Goal: Contribute content

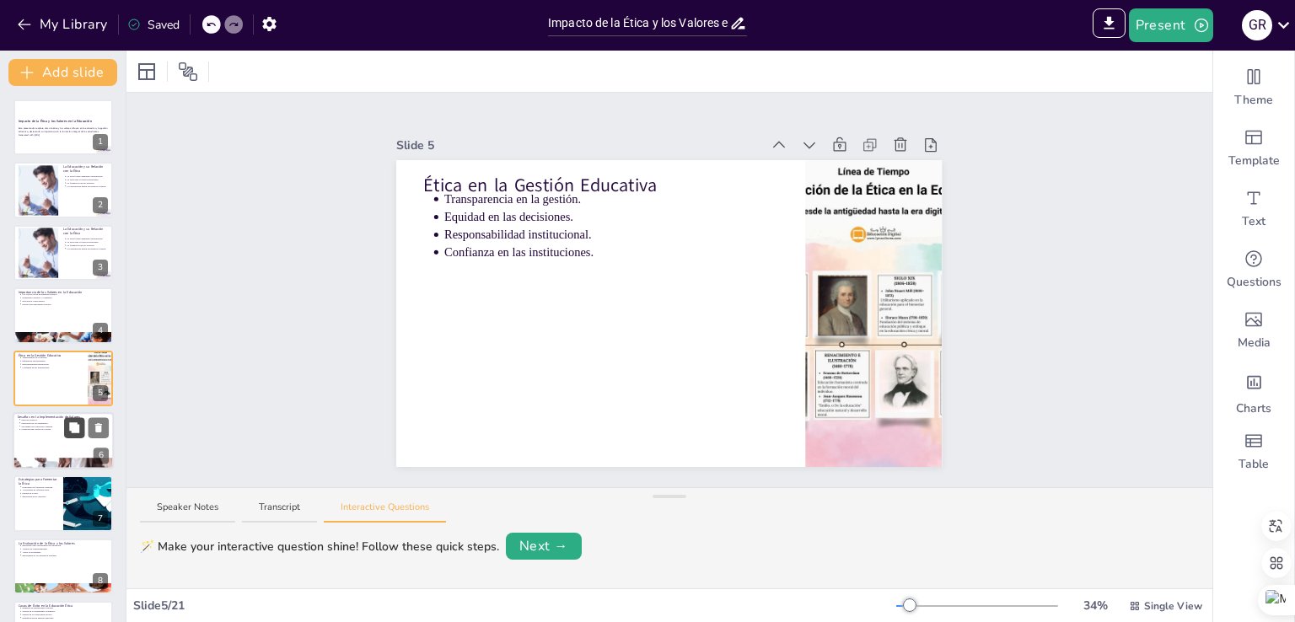
click at [67, 417] on button at bounding box center [74, 427] width 20 height 20
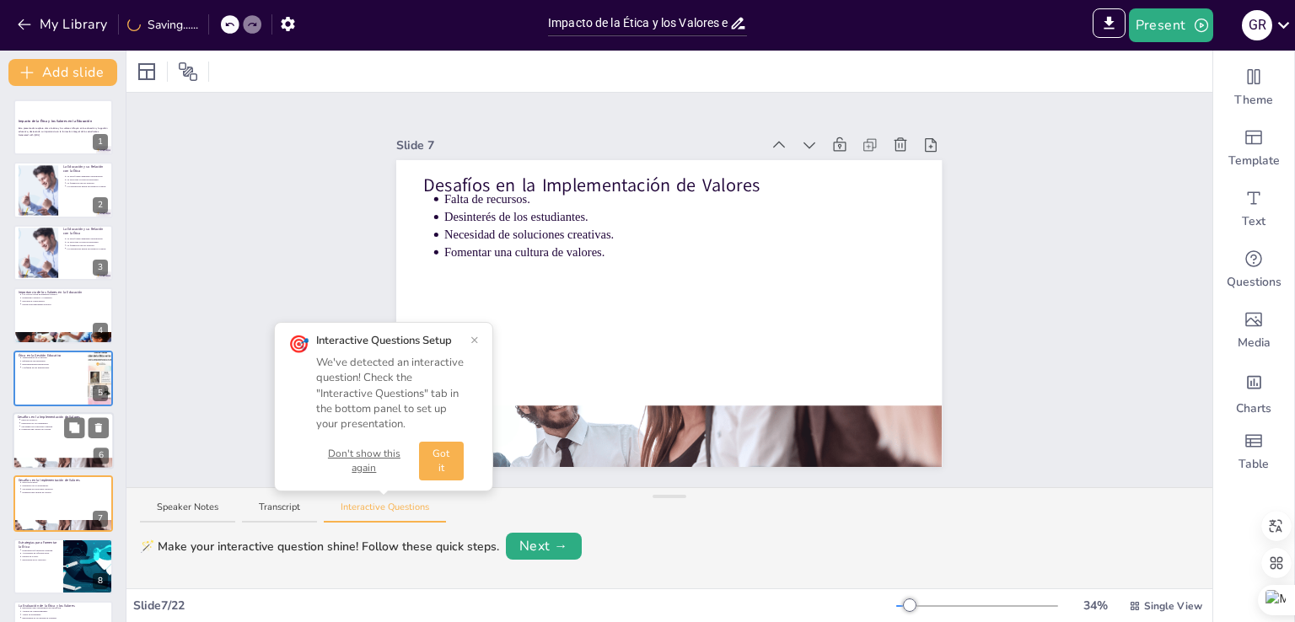
click at [66, 412] on div at bounding box center [63, 440] width 101 height 57
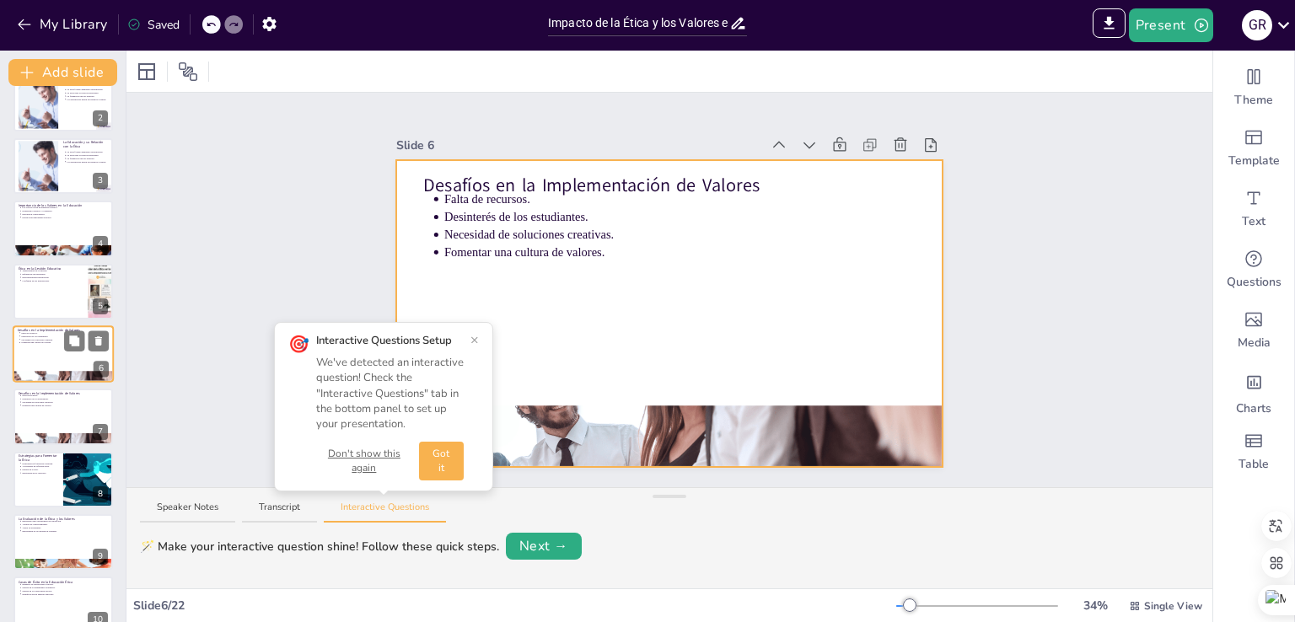
click at [59, 350] on div at bounding box center [63, 353] width 101 height 57
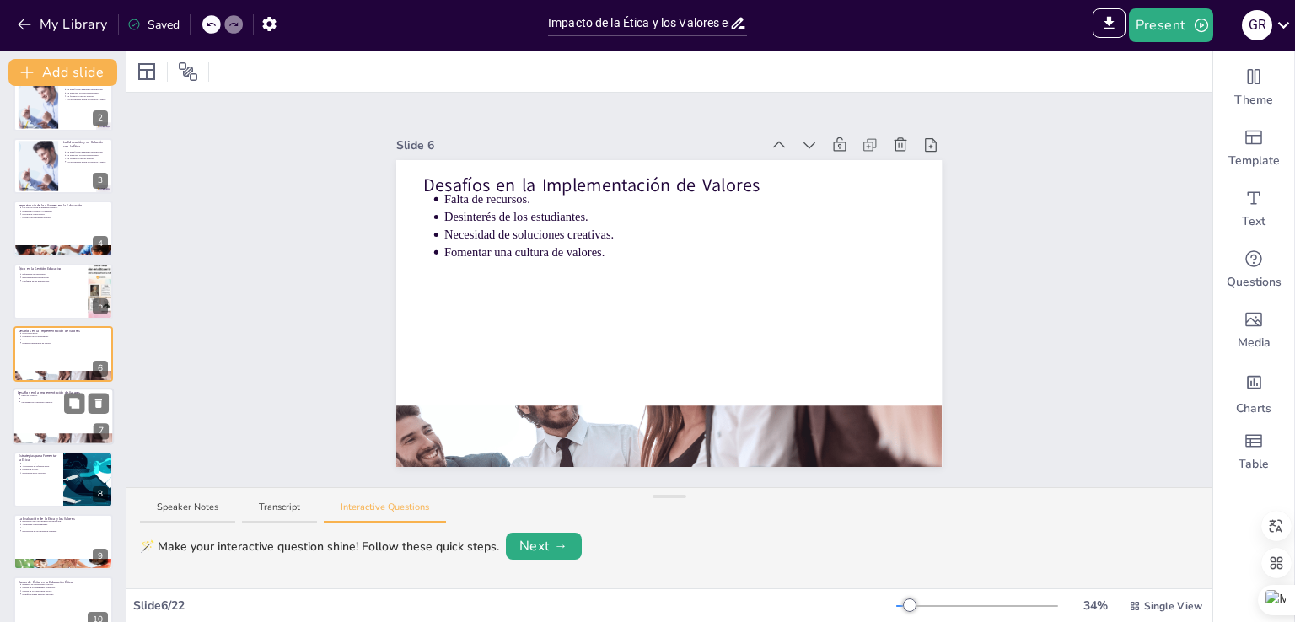
click at [46, 397] on p "Desinterés de los estudiantes." at bounding box center [65, 398] width 88 height 3
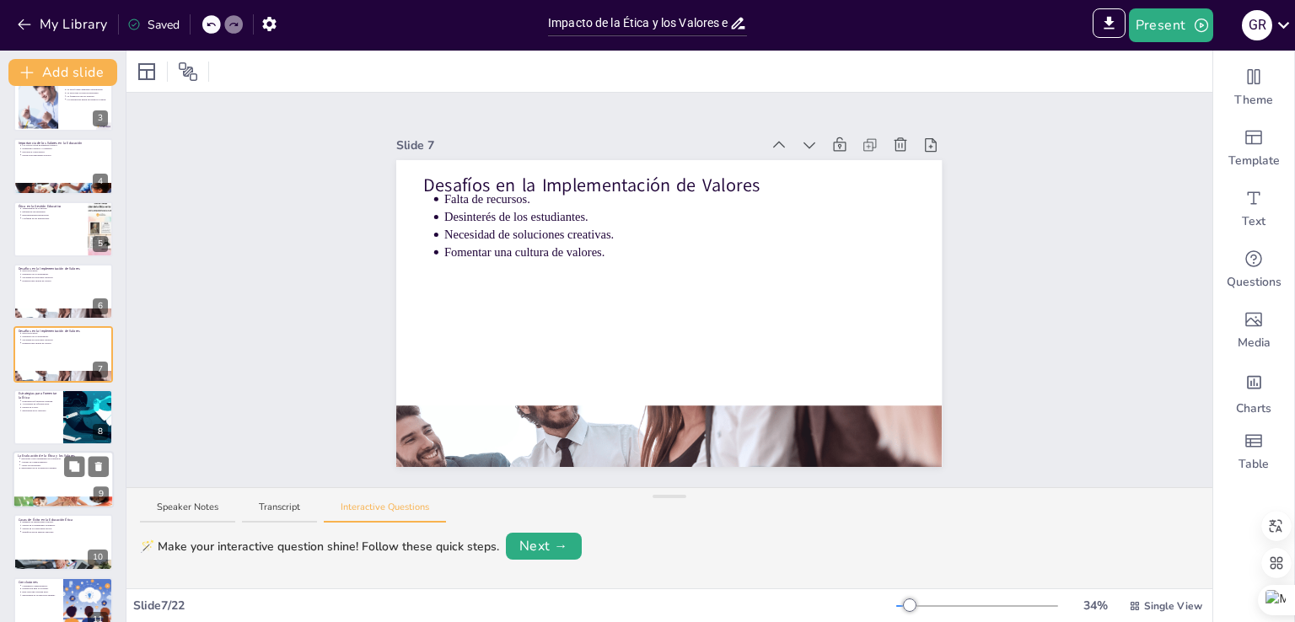
click at [50, 475] on div at bounding box center [63, 479] width 101 height 57
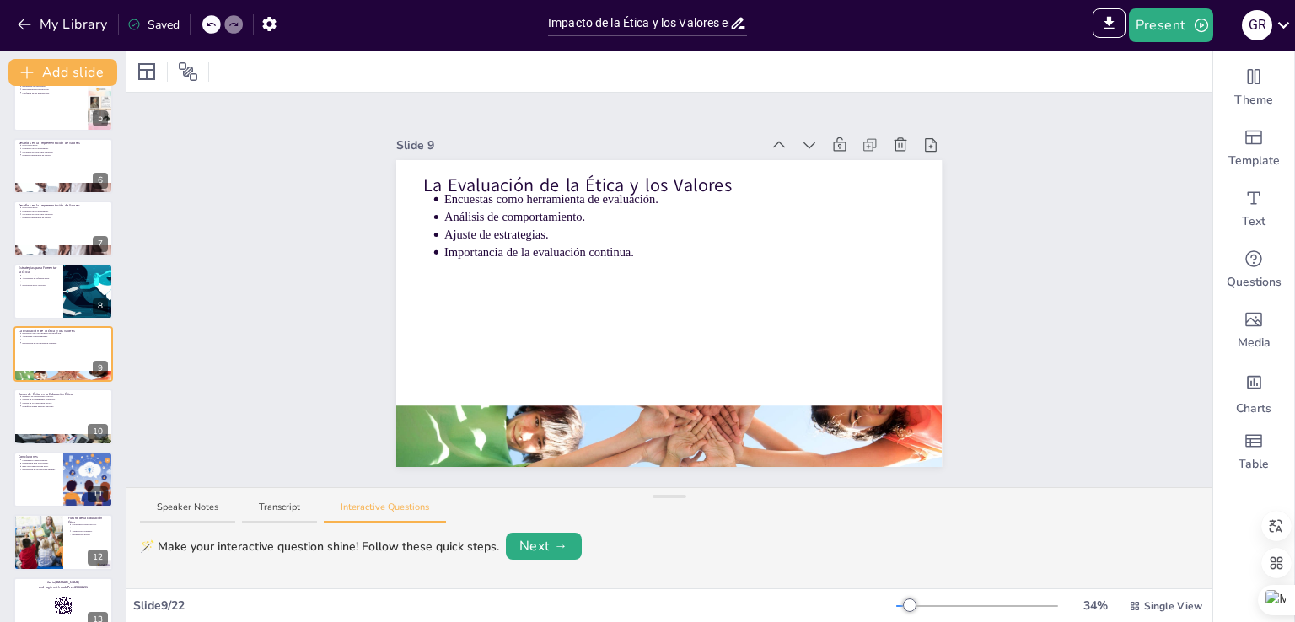
scroll to position [0, 0]
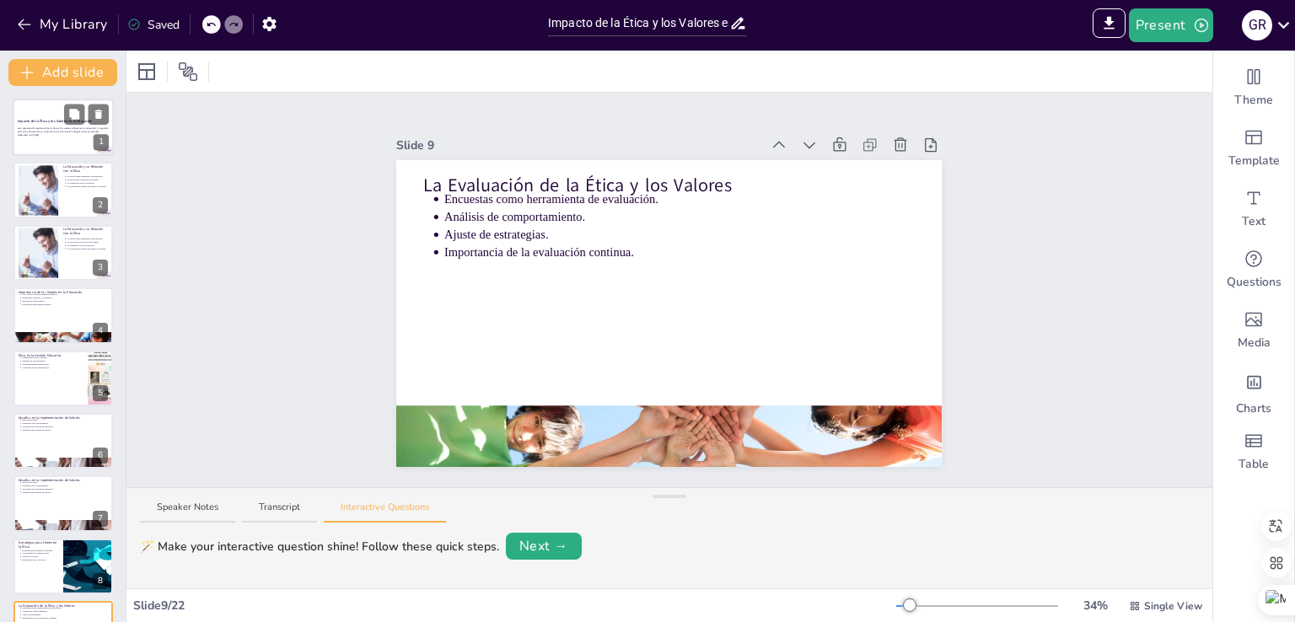
click at [55, 122] on strong "Impacto de la Ética y los Valores en la Educación" at bounding box center [55, 121] width 75 height 4
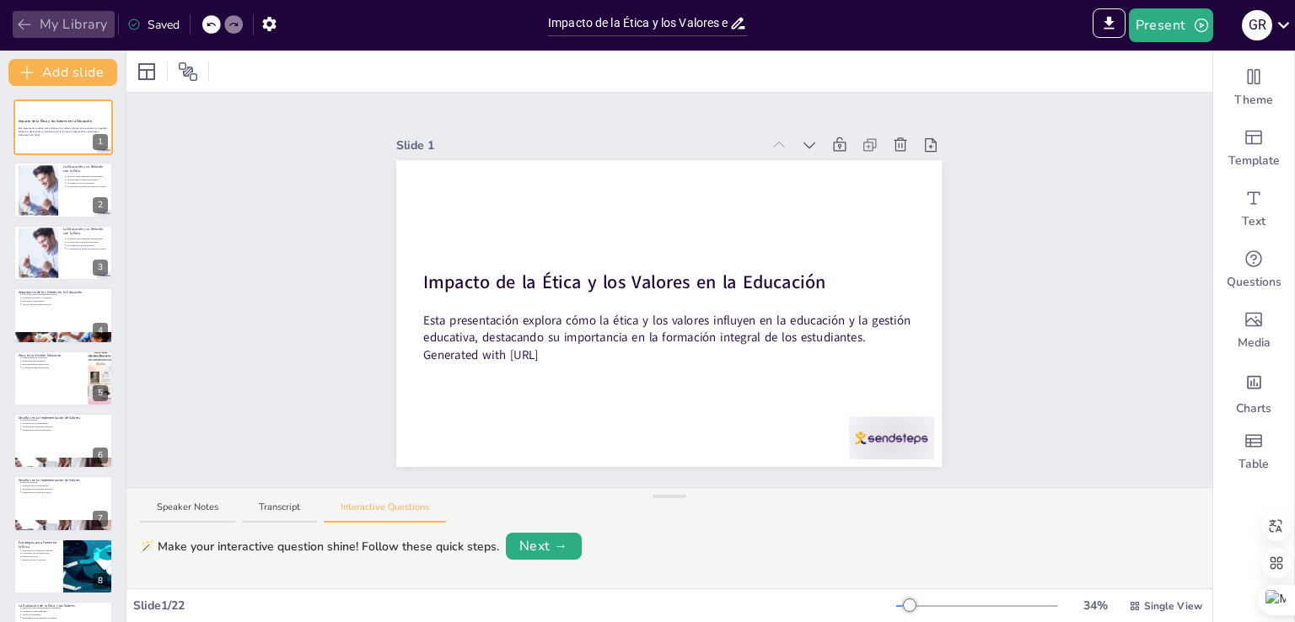
click at [25, 24] on icon "button" at bounding box center [24, 24] width 17 height 17
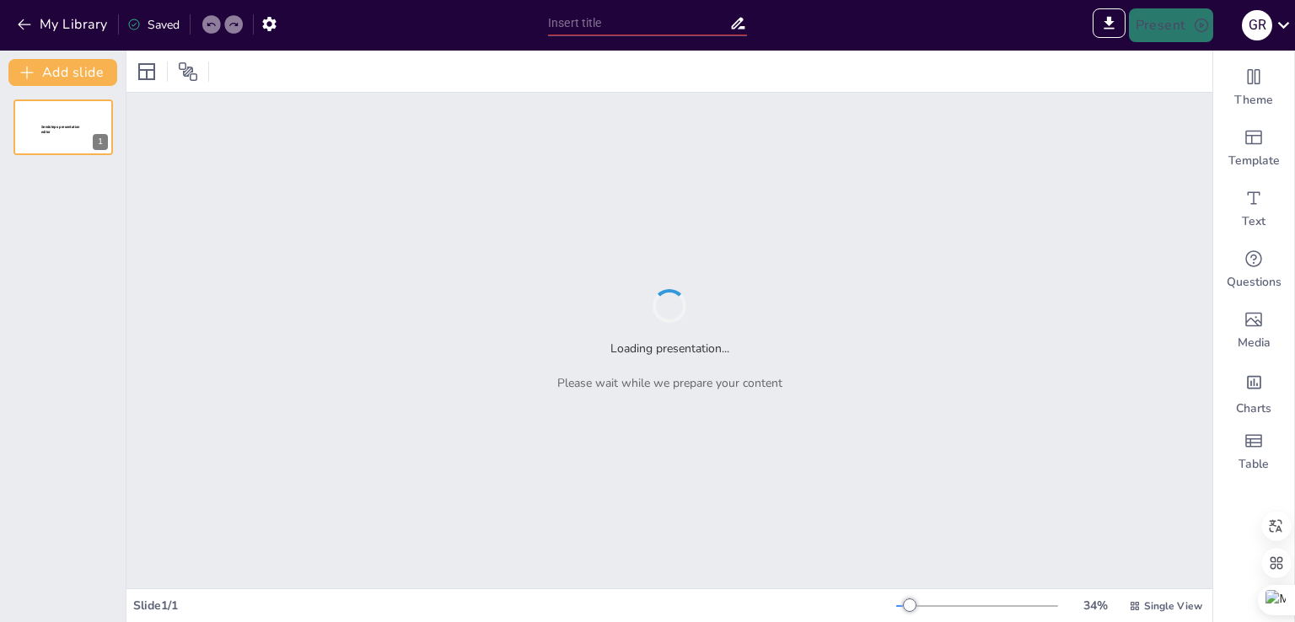
type input "Sendsteps presentation"
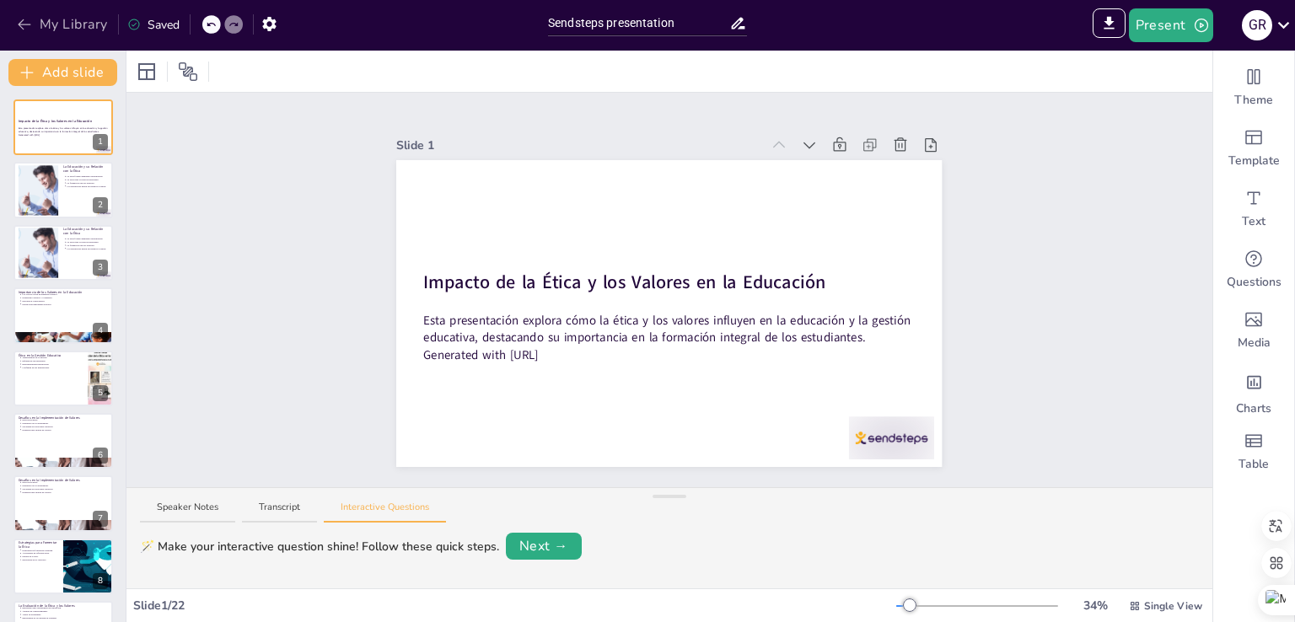
click at [71, 24] on button "My Library" at bounding box center [64, 24] width 102 height 27
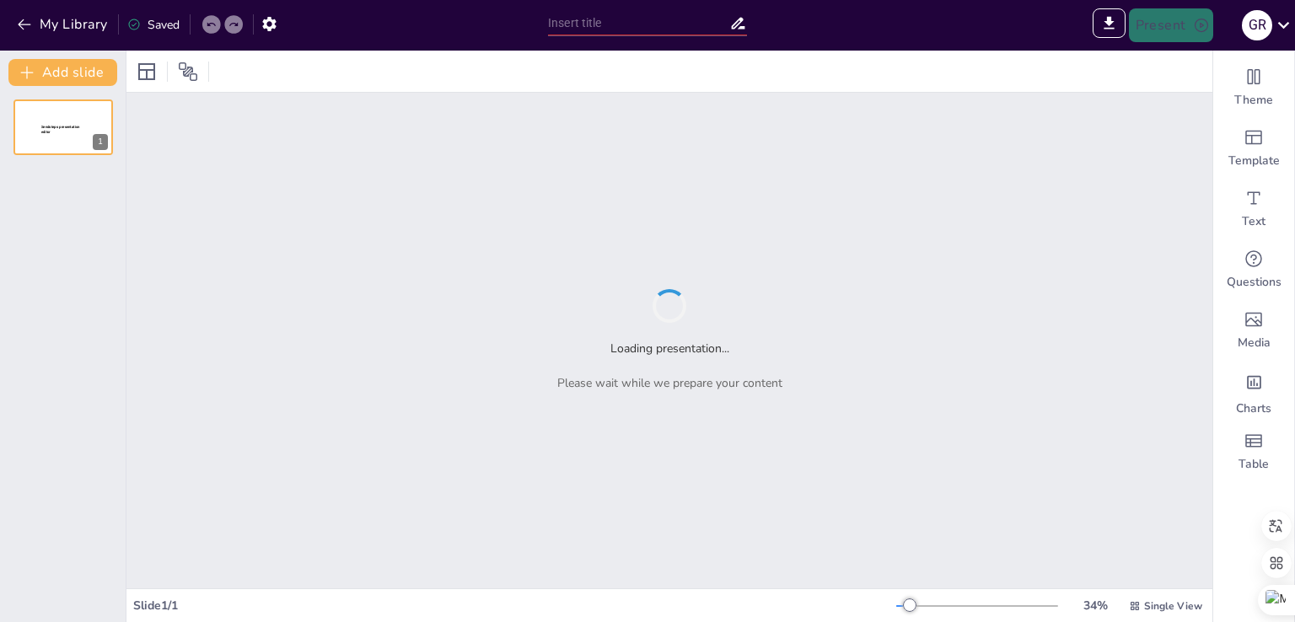
type input "La Ética como [PERSON_NAME] en las Organizaciones Educativas"
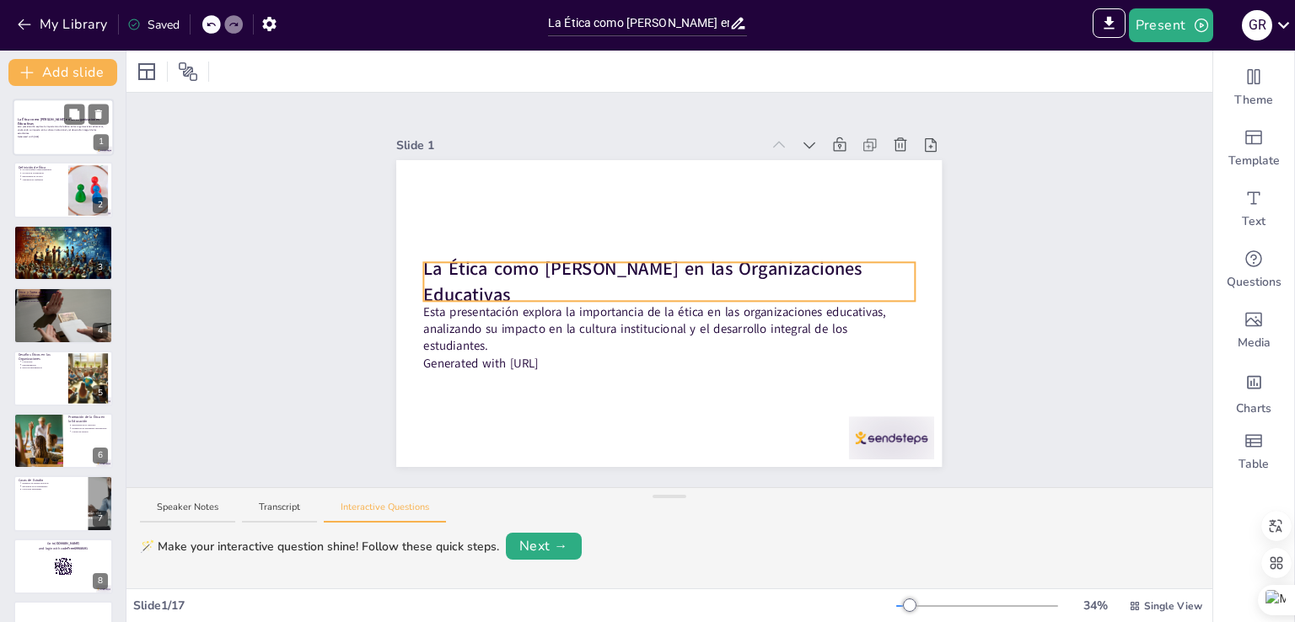
click at [54, 122] on strong "La Ética como [PERSON_NAME] en las Organizaciones Educativas" at bounding box center [59, 121] width 82 height 9
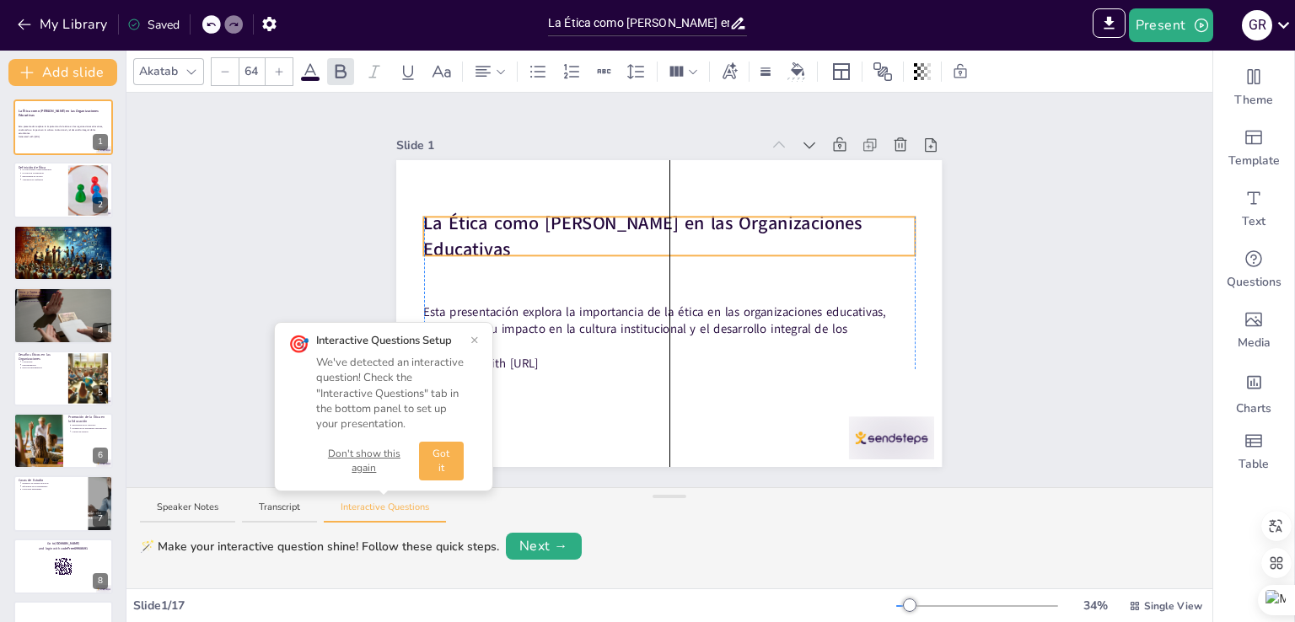
drag, startPoint x: 581, startPoint y: 271, endPoint x: 582, endPoint y: 225, distance: 45.5
click at [582, 225] on strong "La Ética como Pilar en las Organizaciones Educativas" at bounding box center [643, 237] width 438 height 51
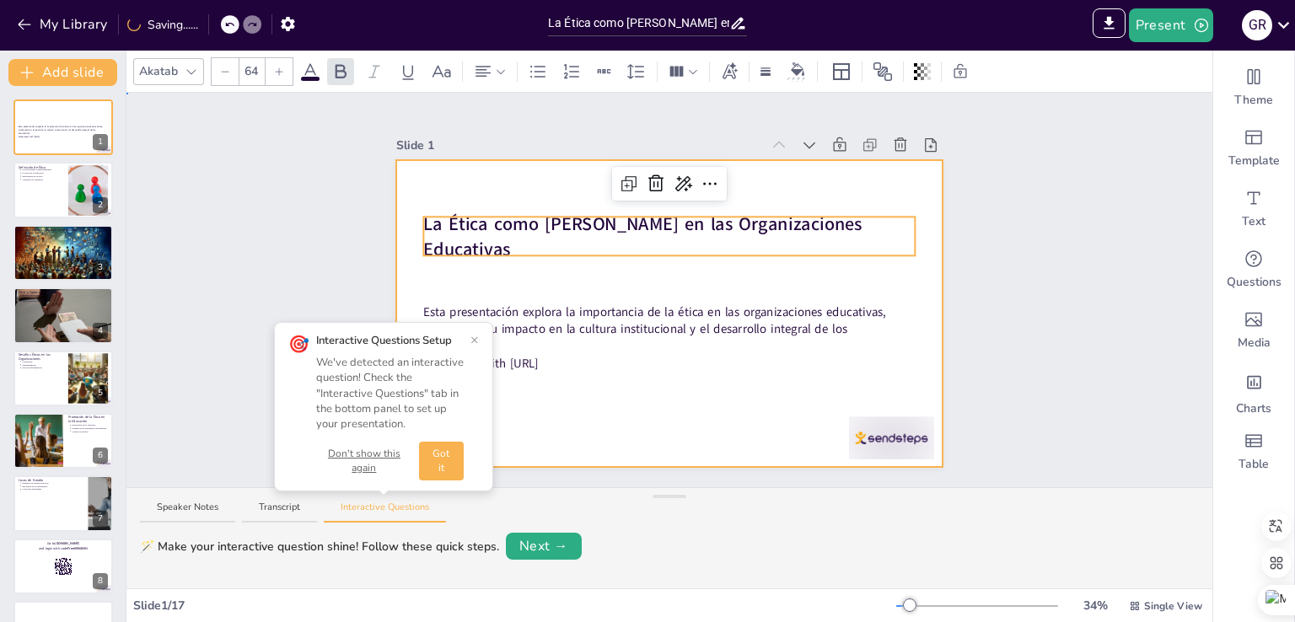
click at [707, 369] on div at bounding box center [668, 313] width 545 height 307
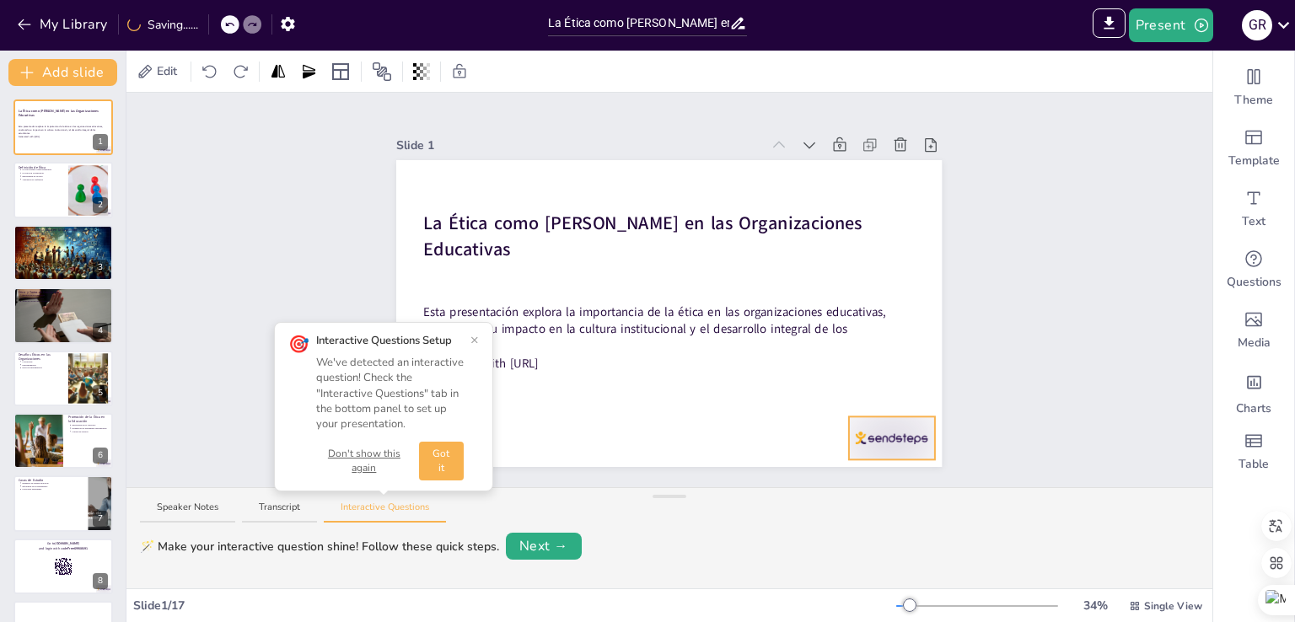
click at [897, 434] on div at bounding box center [891, 437] width 85 height 43
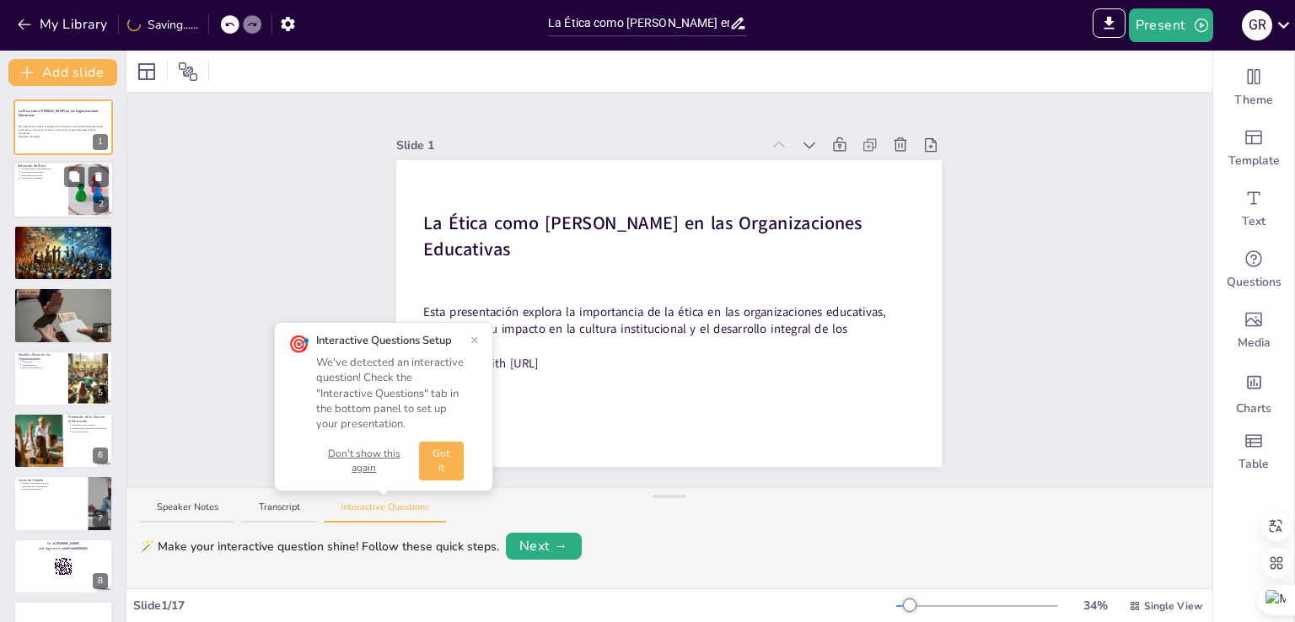
click at [56, 190] on div at bounding box center [63, 190] width 101 height 57
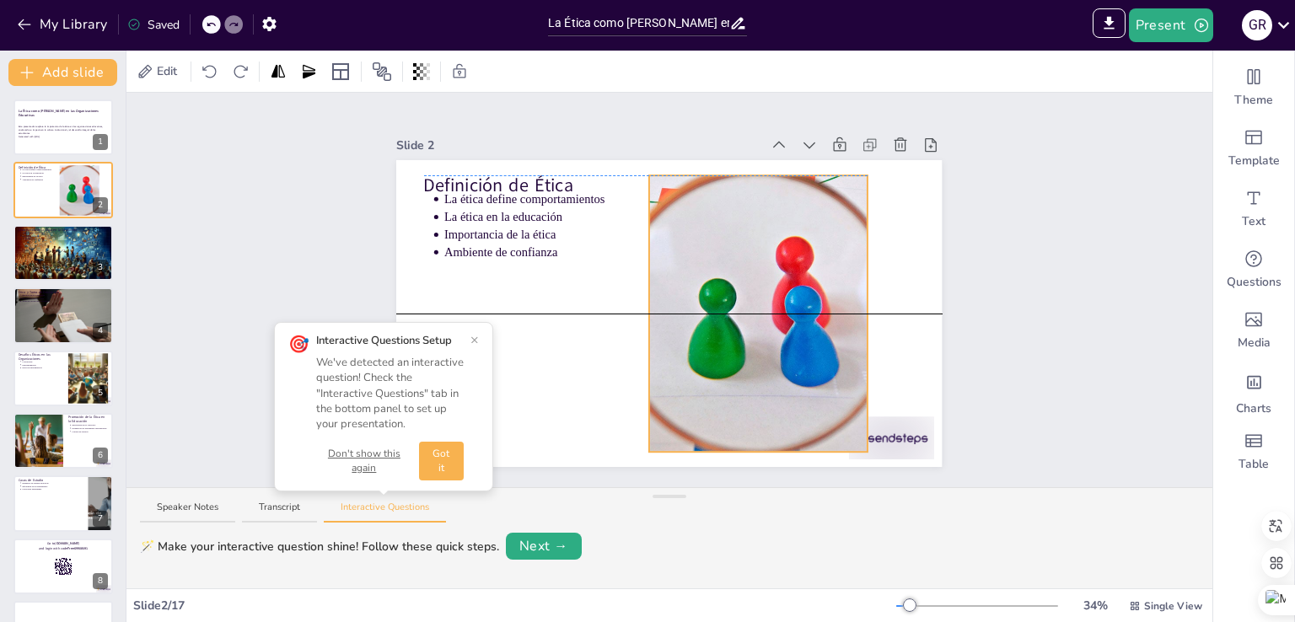
drag, startPoint x: 829, startPoint y: 405, endPoint x: 781, endPoint y: 402, distance: 47.3
click at [781, 402] on div at bounding box center [759, 313] width 474 height 276
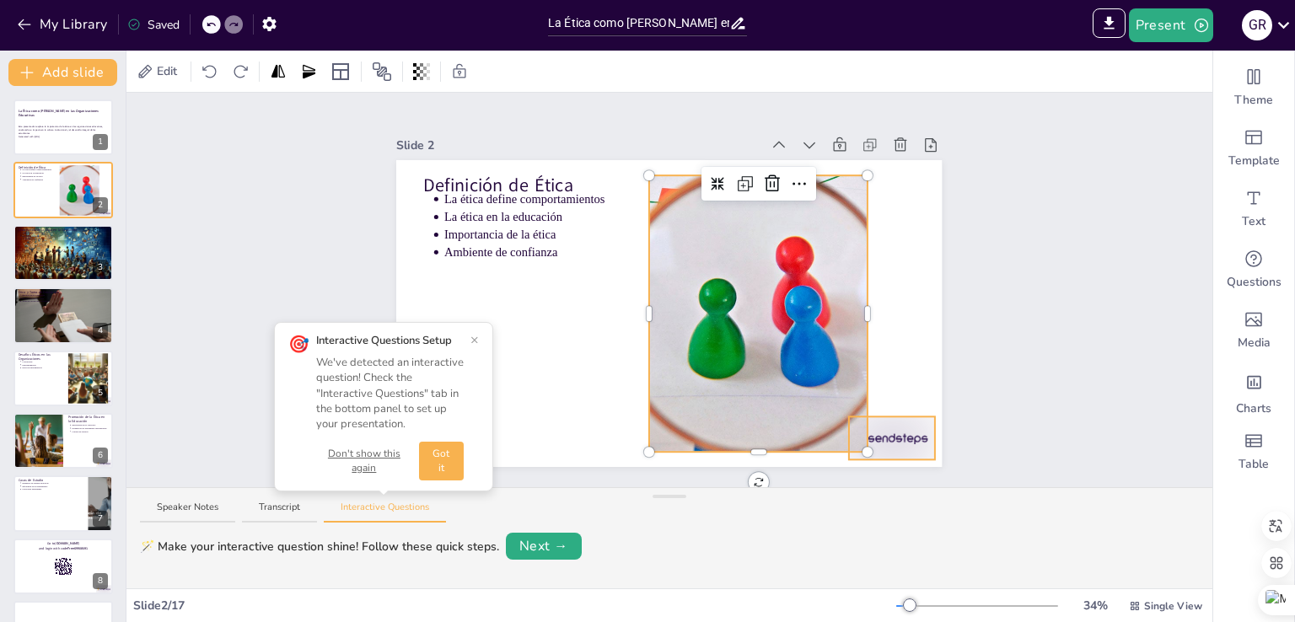
click at [901, 432] on div at bounding box center [891, 437] width 85 height 43
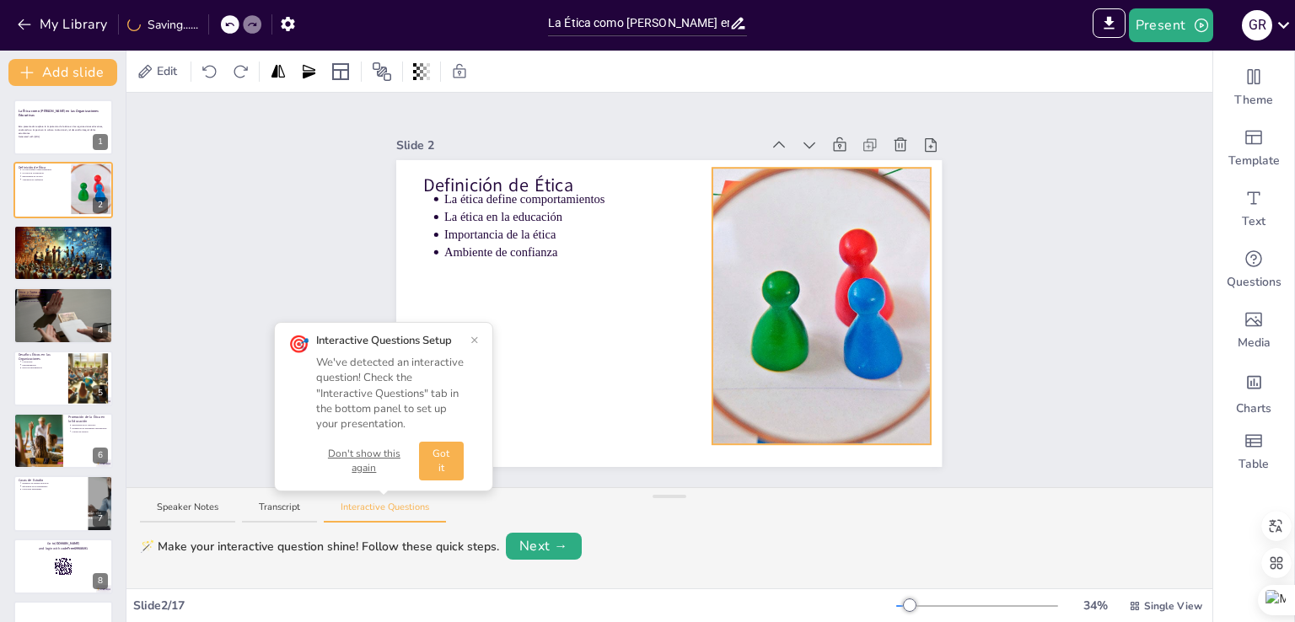
drag, startPoint x: 684, startPoint y: 334, endPoint x: 747, endPoint y: 326, distance: 63.7
click at [747, 326] on div at bounding box center [822, 306] width 474 height 276
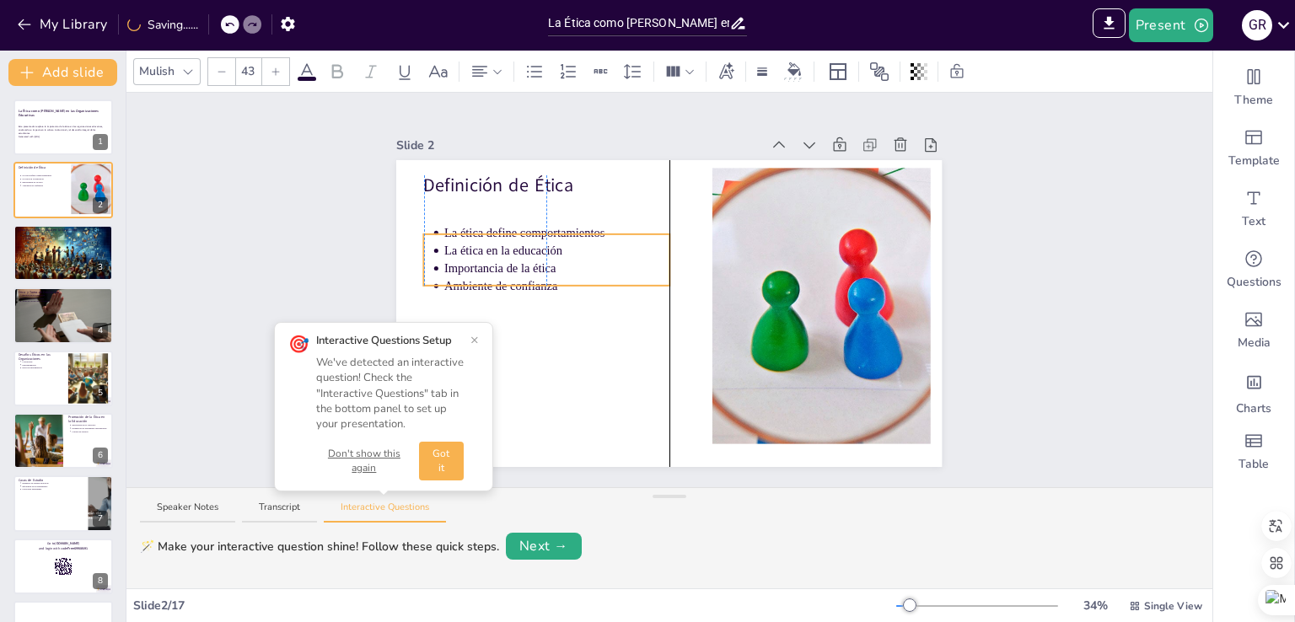
drag, startPoint x: 449, startPoint y: 196, endPoint x: 451, endPoint y: 230, distance: 33.8
click at [451, 230] on p "La ética define comportamientos" at bounding box center [556, 233] width 225 height 17
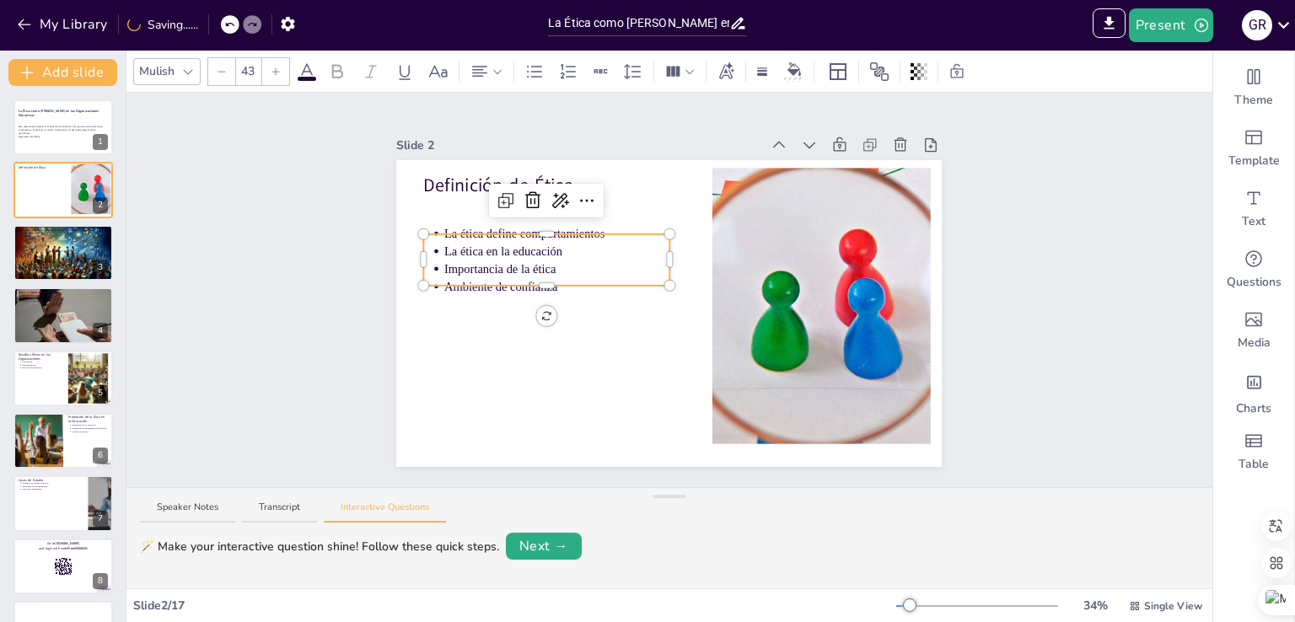
click at [245, 564] on div "🪄 Make your interactive question shine! Follow these quick steps. Next →" at bounding box center [669, 559] width 1086 height 60
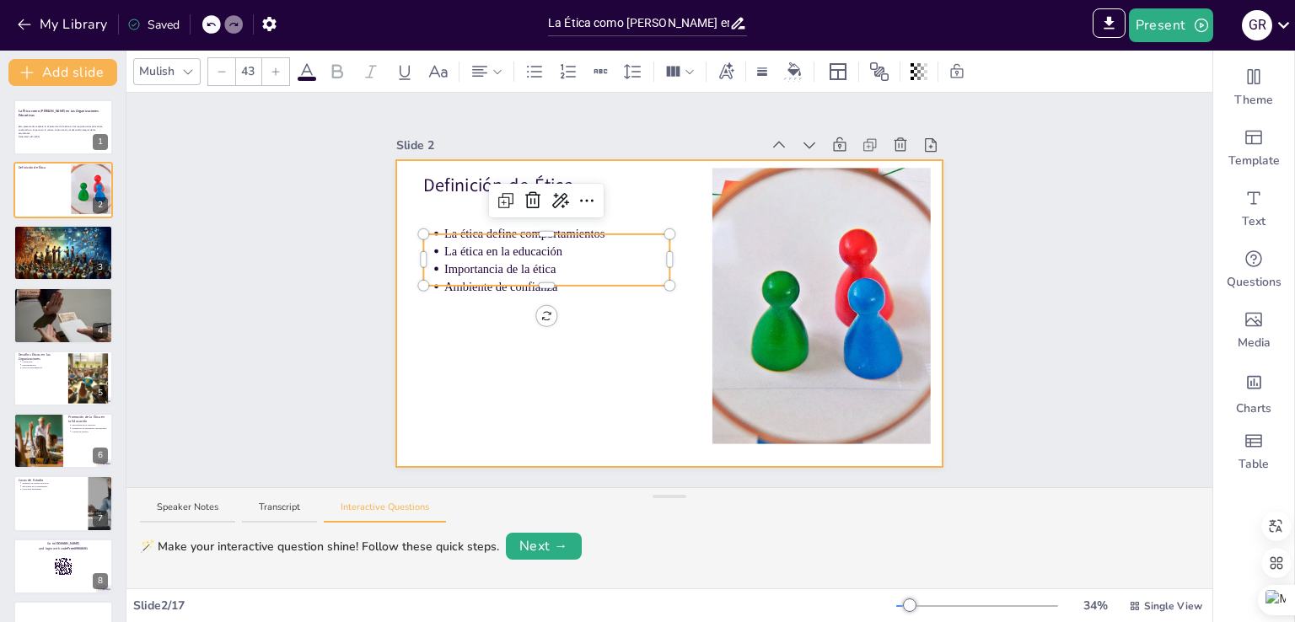
click at [502, 395] on div at bounding box center [668, 313] width 545 height 307
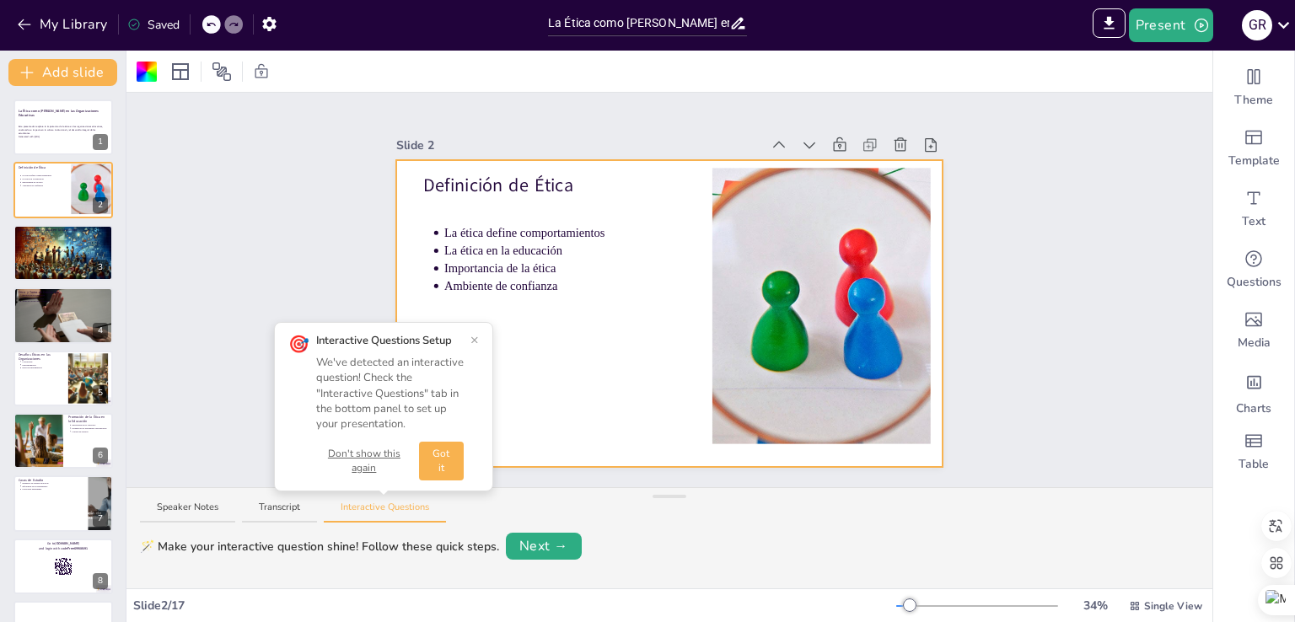
click at [572, 372] on div at bounding box center [668, 313] width 545 height 307
click at [54, 260] on div at bounding box center [63, 253] width 101 height 58
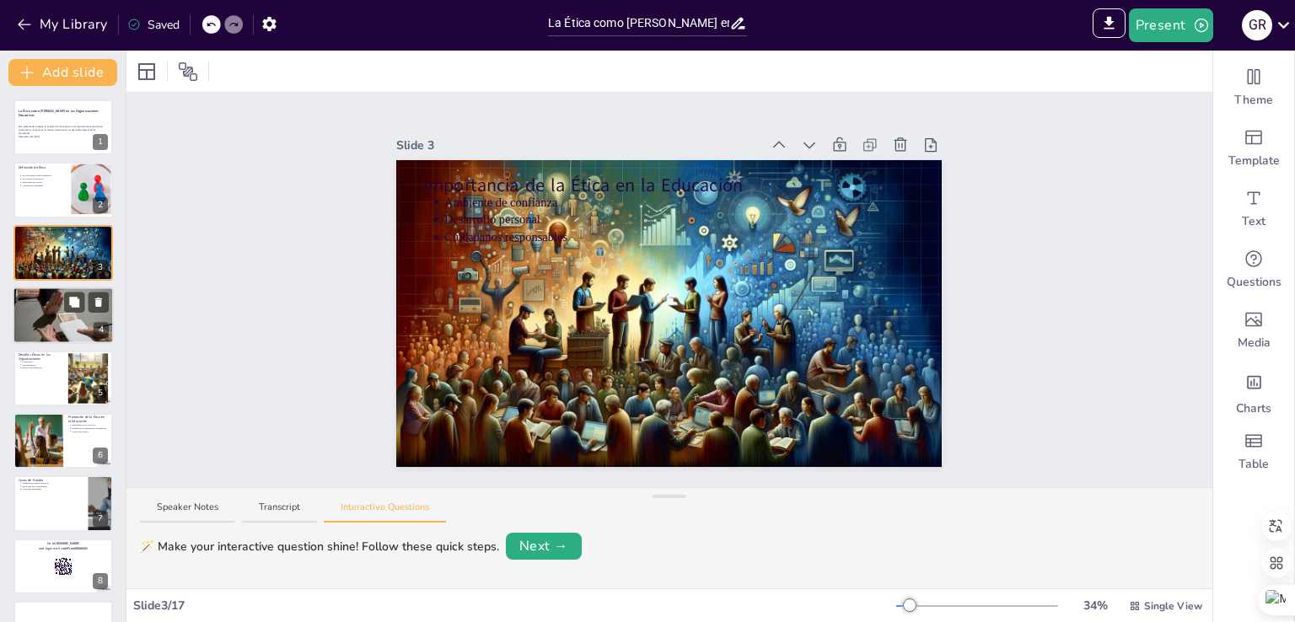
click at [73, 332] on div at bounding box center [63, 315] width 101 height 67
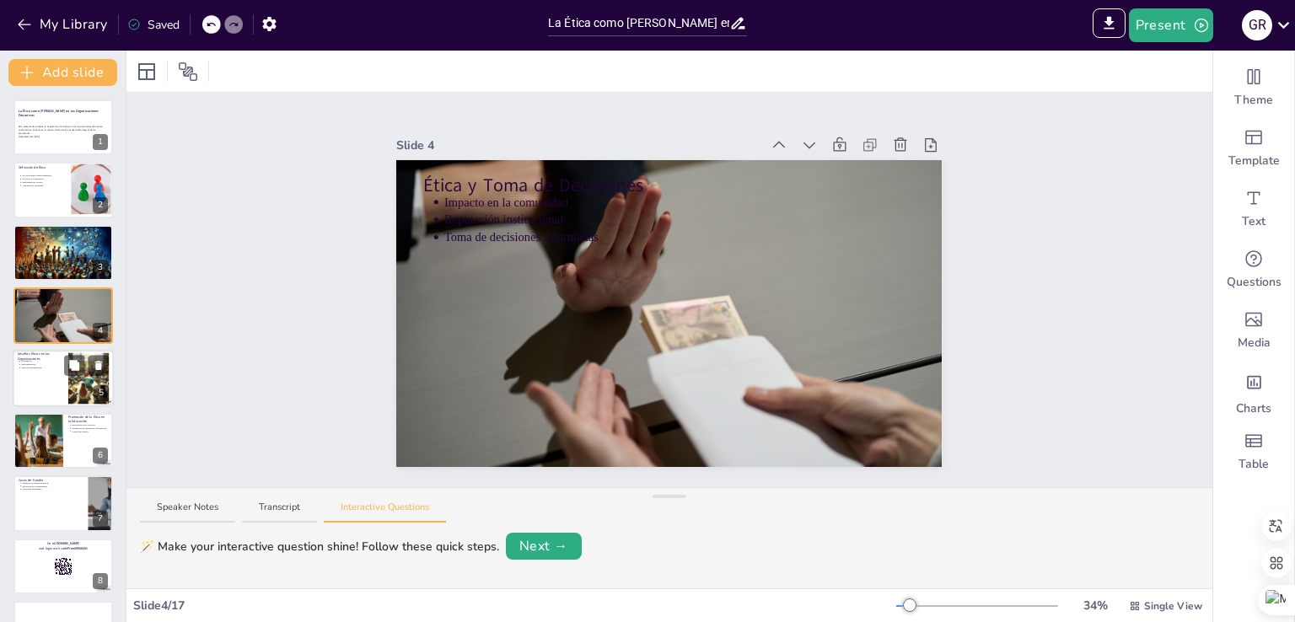
click at [60, 375] on div at bounding box center [63, 378] width 101 height 57
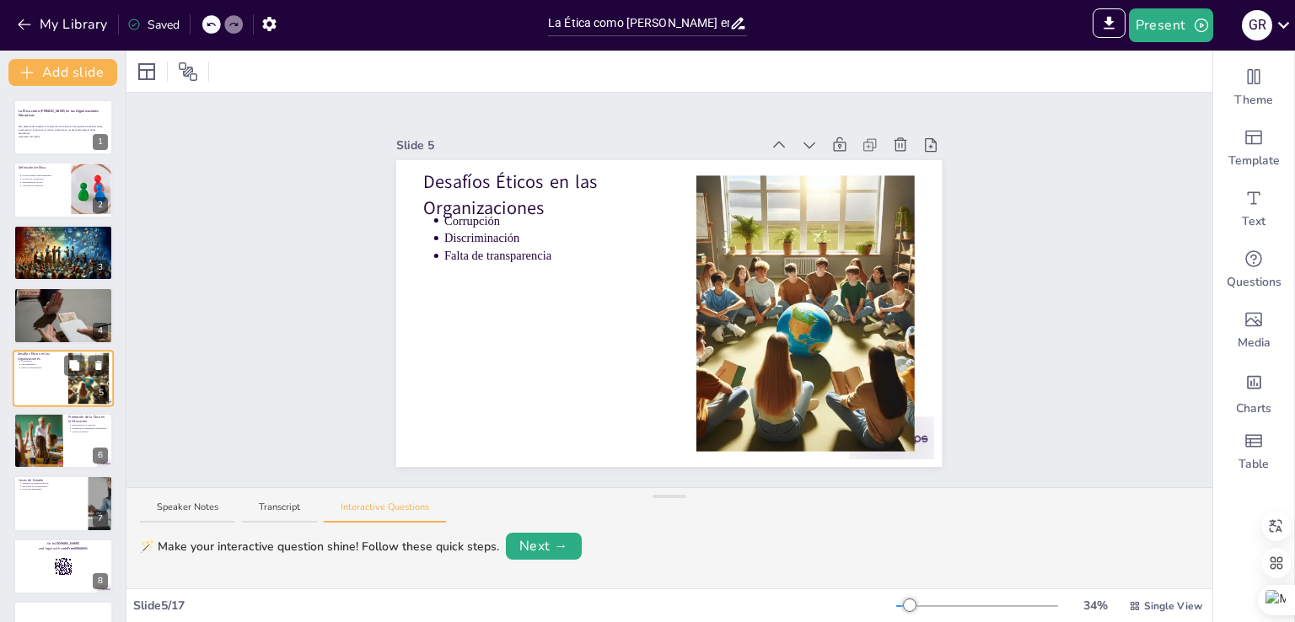
scroll to position [24, 0]
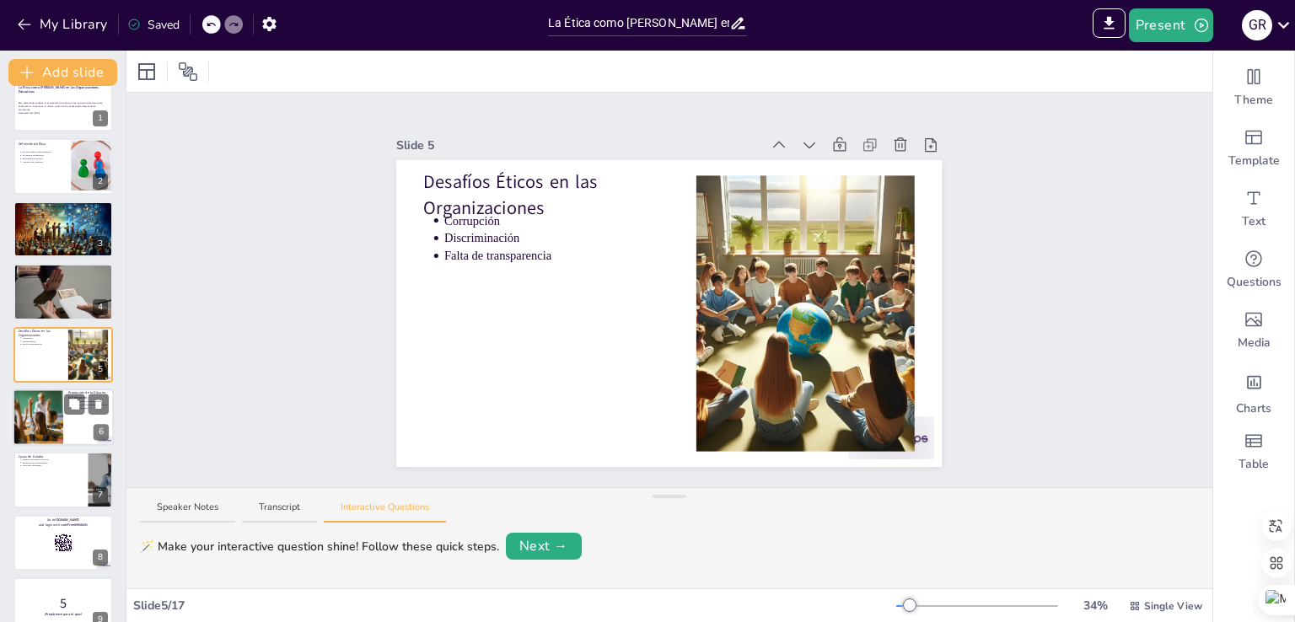
click at [53, 421] on div at bounding box center [38, 417] width 86 height 57
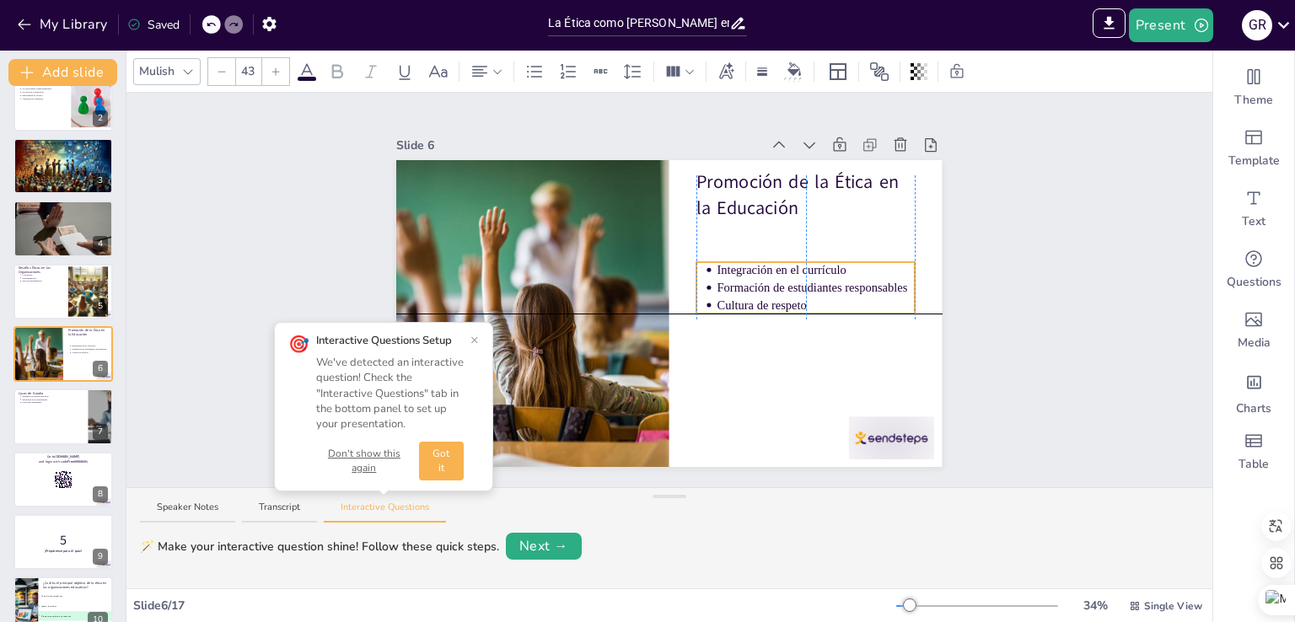
drag, startPoint x: 717, startPoint y: 239, endPoint x: 717, endPoint y: 288, distance: 48.9
click at [717, 288] on p "Formación de estudiantes responsables" at bounding box center [815, 287] width 197 height 17
click at [44, 288] on div at bounding box center [63, 291] width 101 height 57
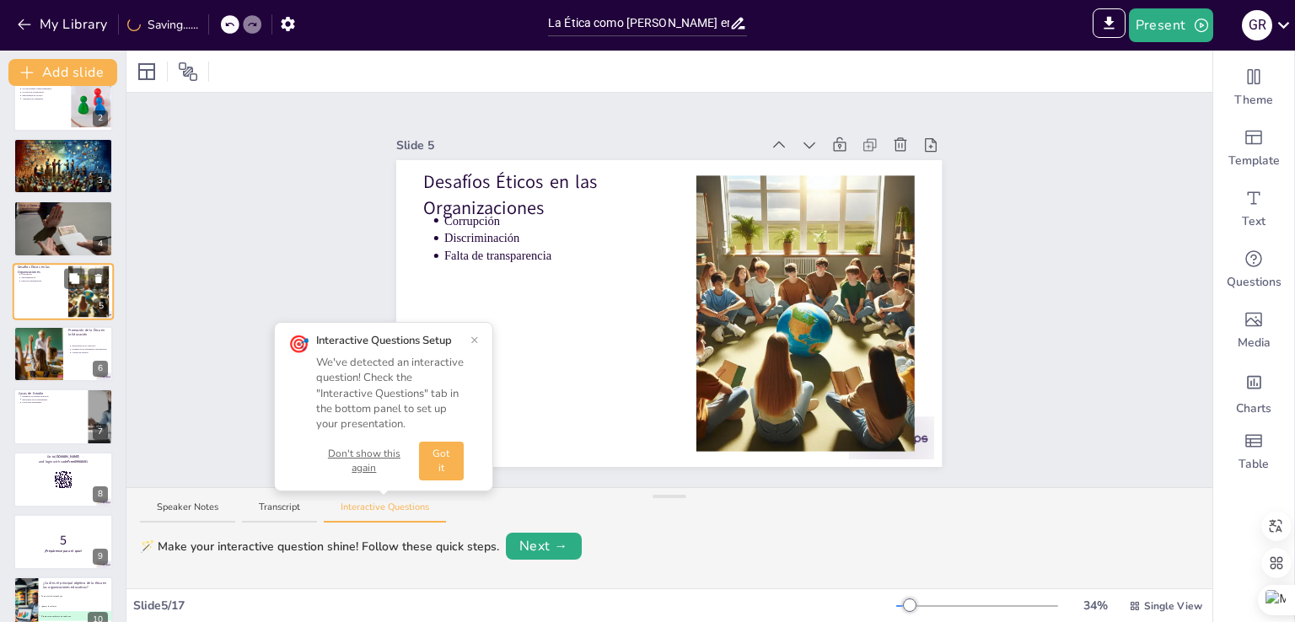
scroll to position [24, 0]
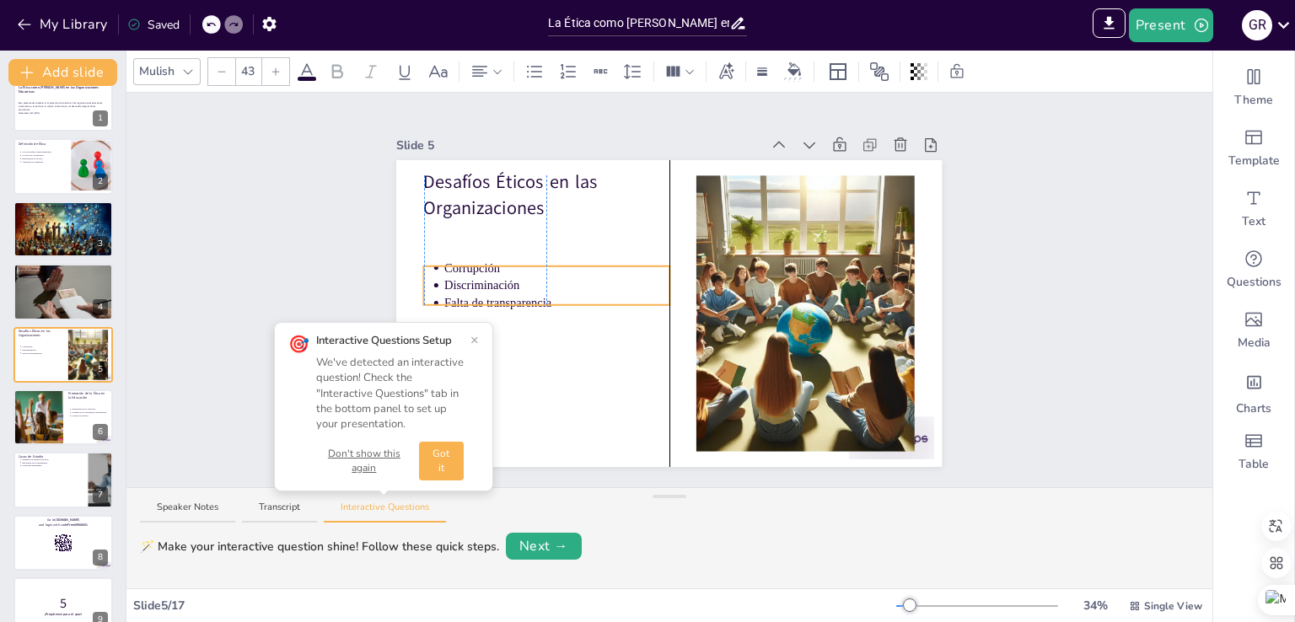
drag, startPoint x: 479, startPoint y: 246, endPoint x: 479, endPoint y: 293, distance: 47.2
click at [479, 295] on p "Falta de transparencia" at bounding box center [556, 303] width 225 height 17
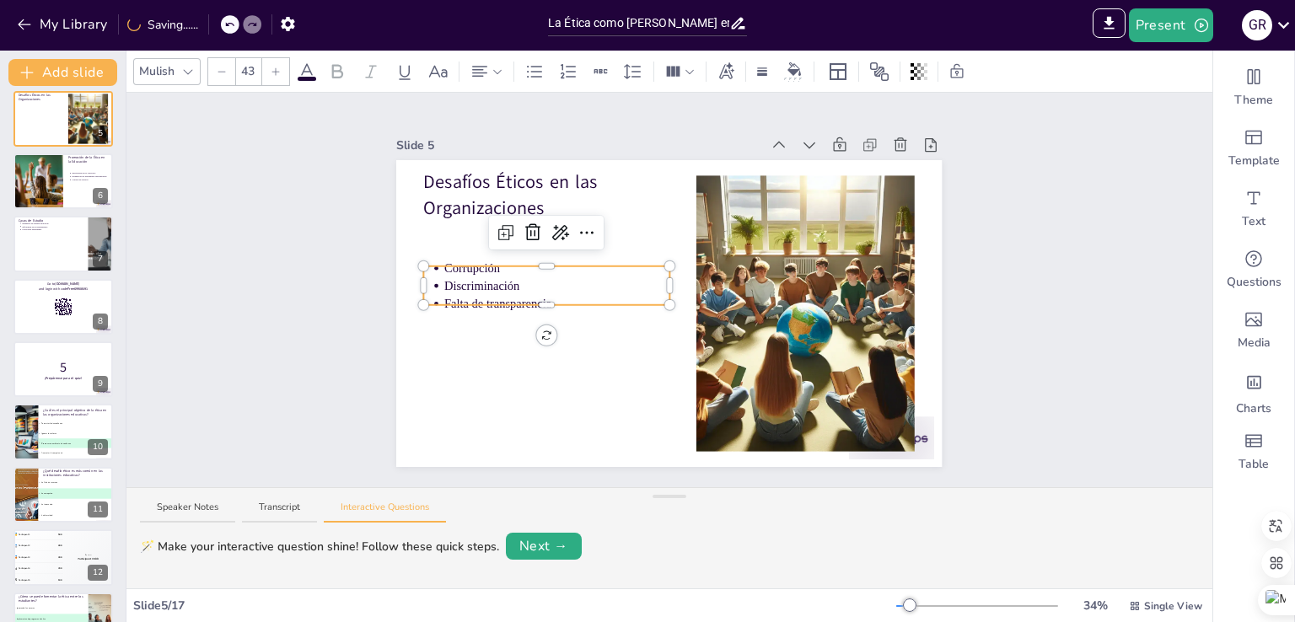
scroll to position [276, 0]
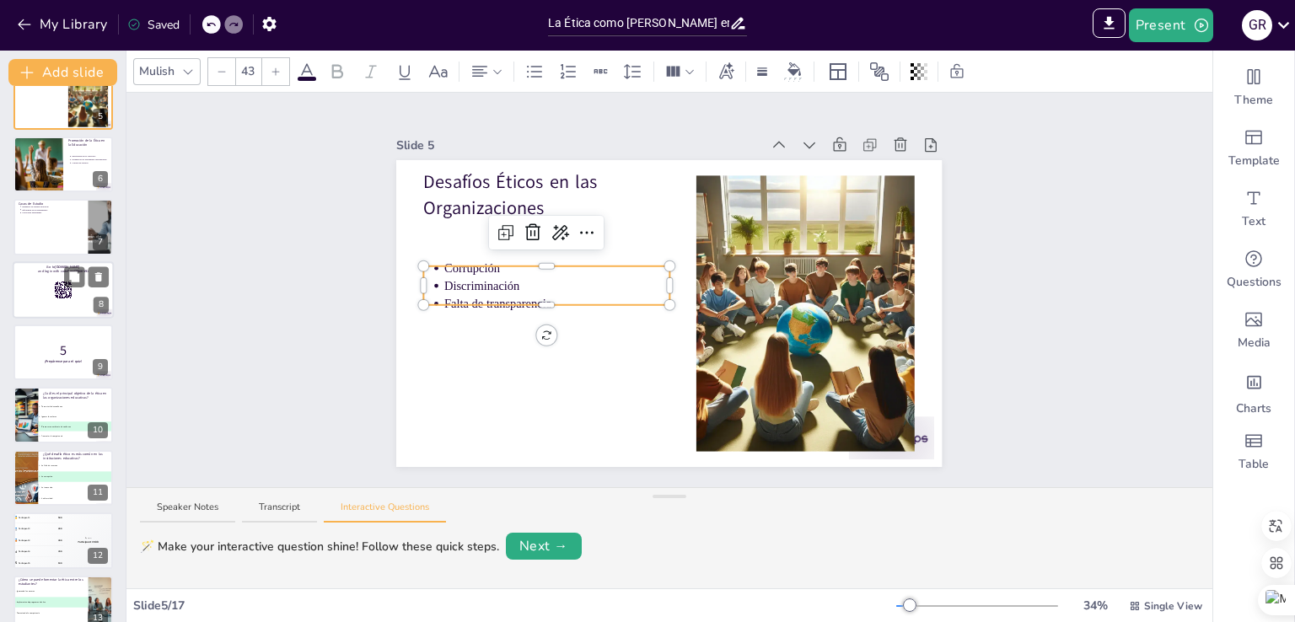
click at [48, 284] on div at bounding box center [63, 289] width 101 height 57
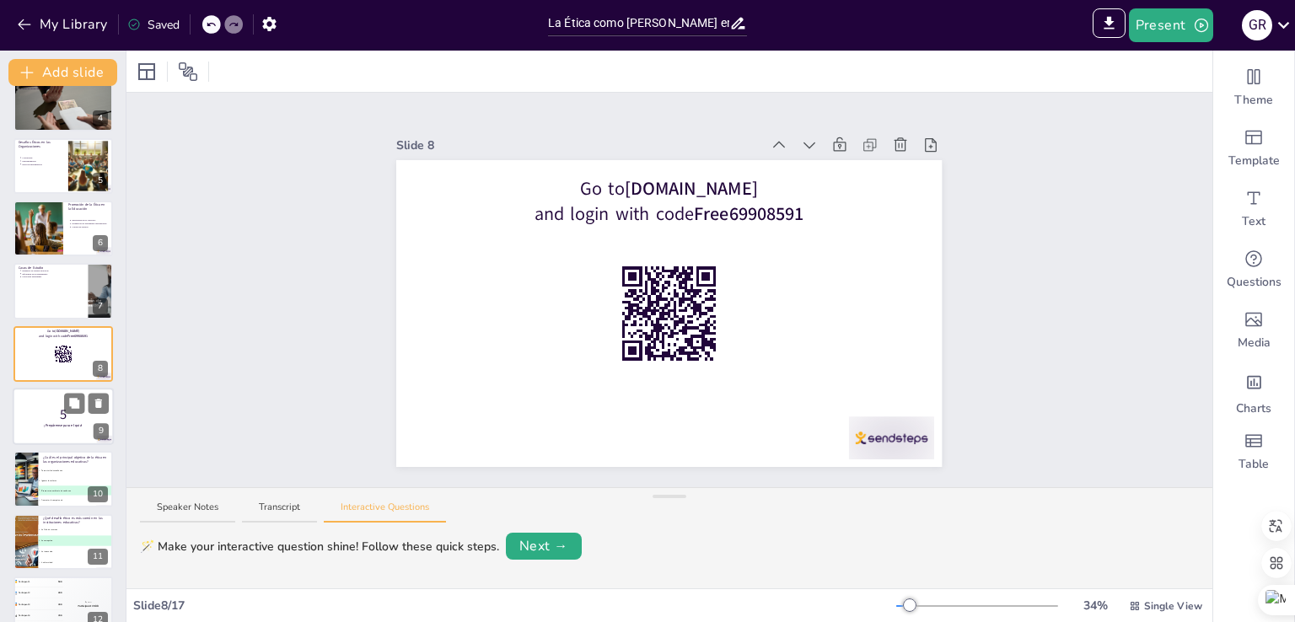
click at [48, 415] on p "5" at bounding box center [63, 414] width 91 height 19
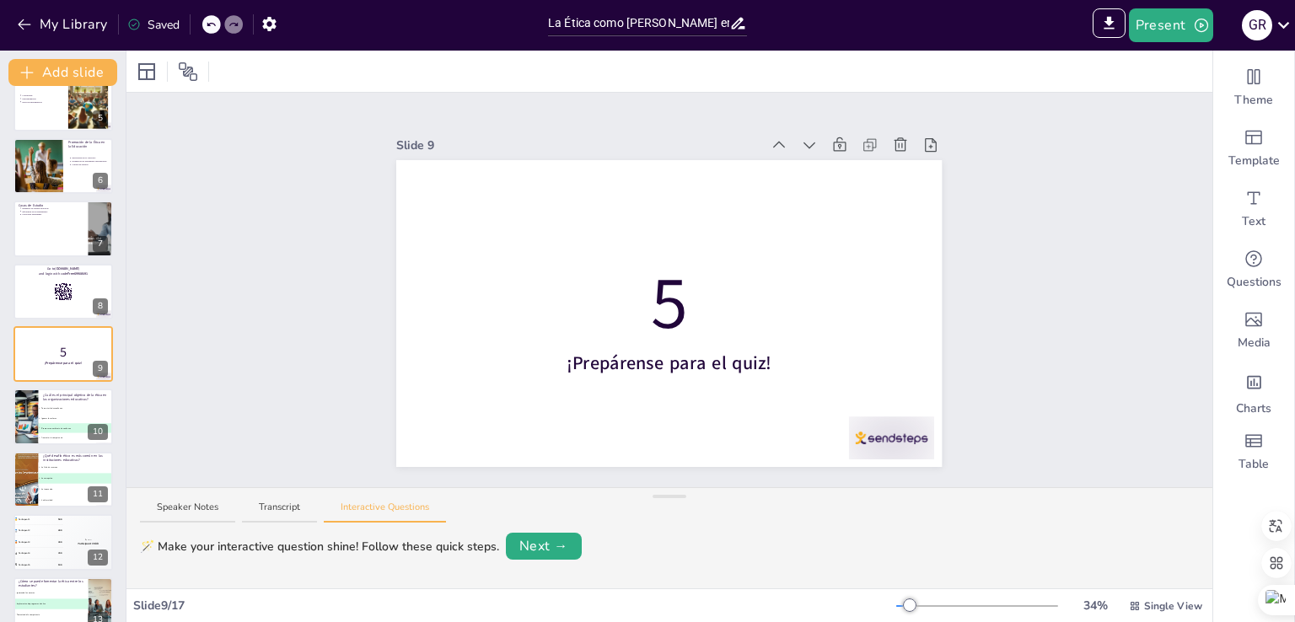
scroll to position [367, 0]
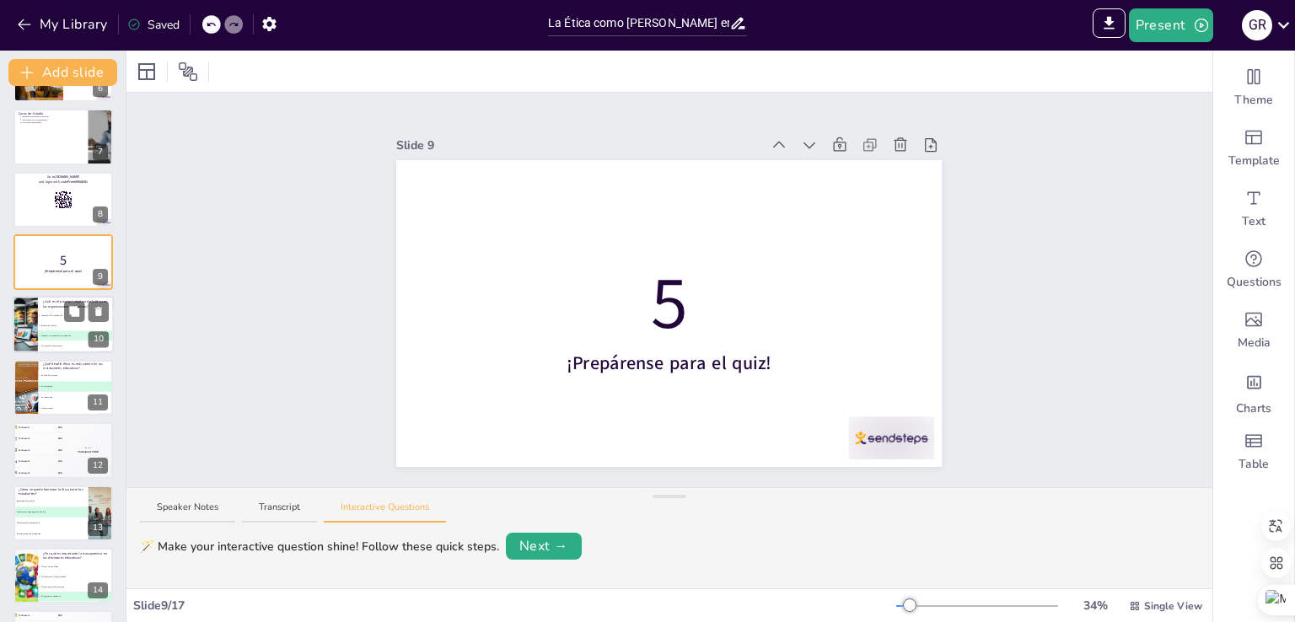
click at [59, 321] on li "B Ignorar los valores" at bounding box center [76, 326] width 76 height 10
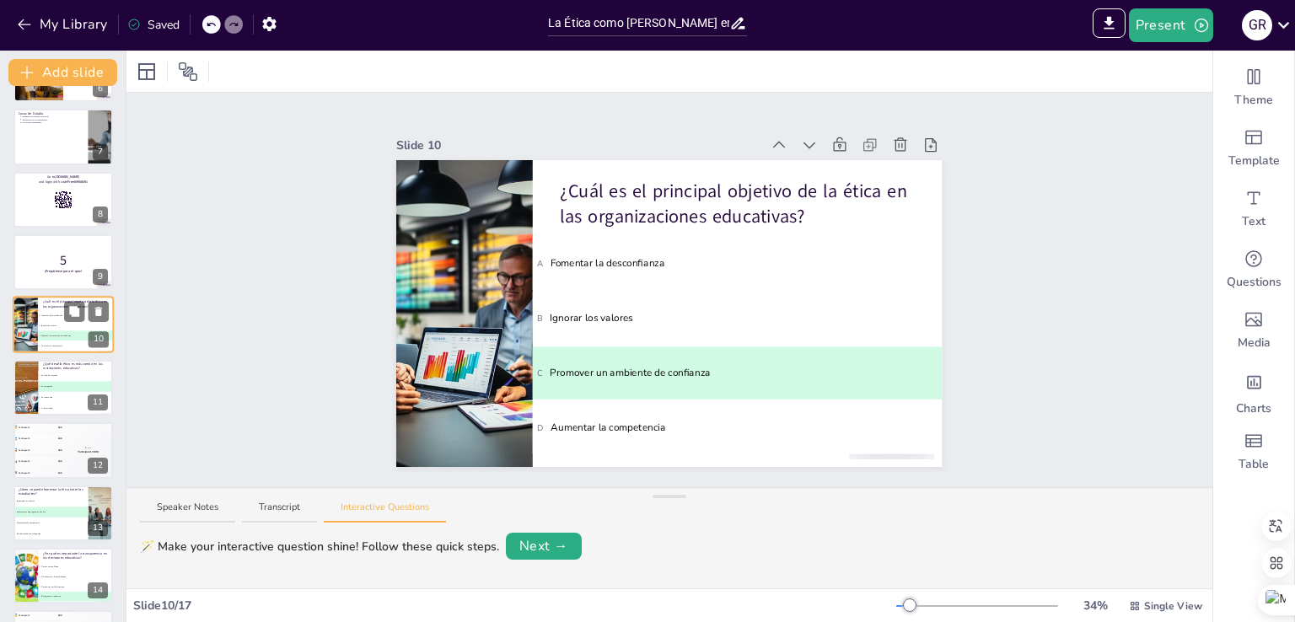
scroll to position [337, 0]
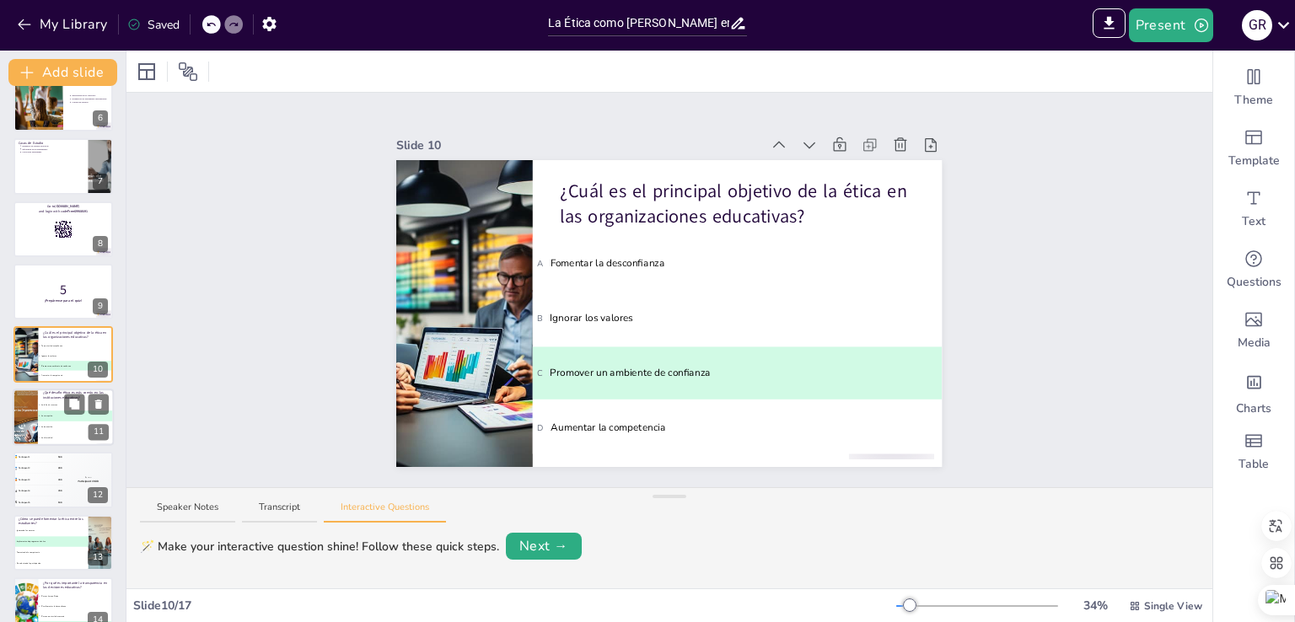
click at [53, 411] on li "B La corrupción" at bounding box center [76, 416] width 76 height 11
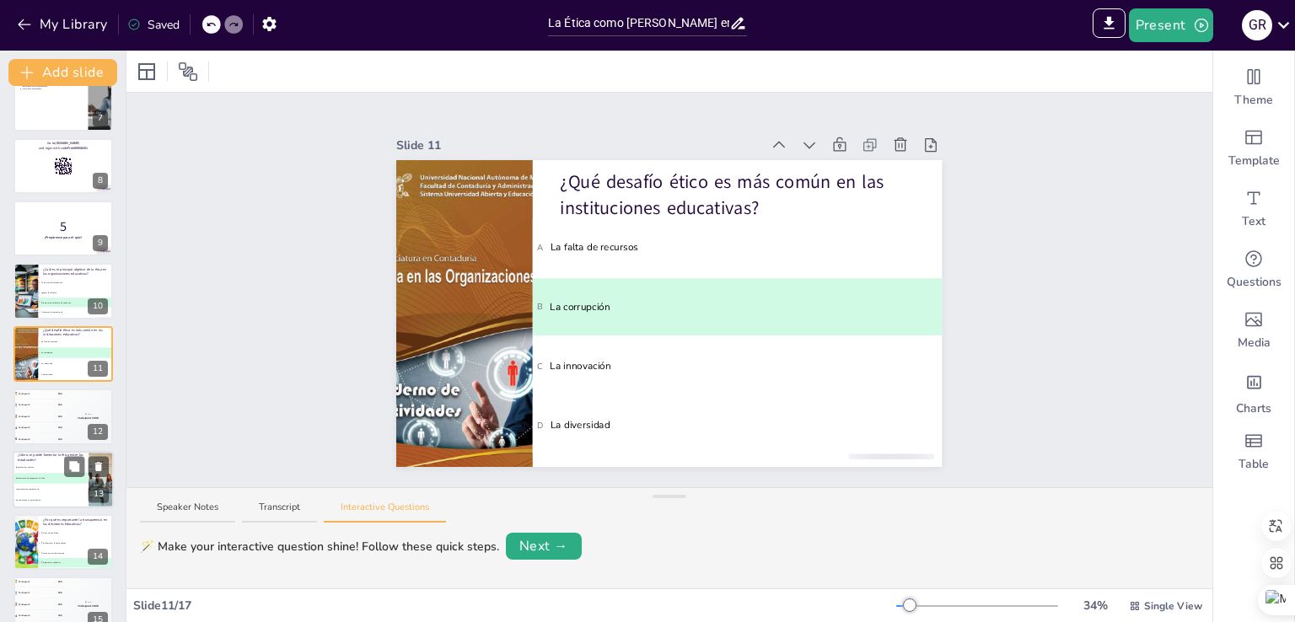
click at [47, 480] on li "B Implementando programas de ética" at bounding box center [51, 478] width 76 height 11
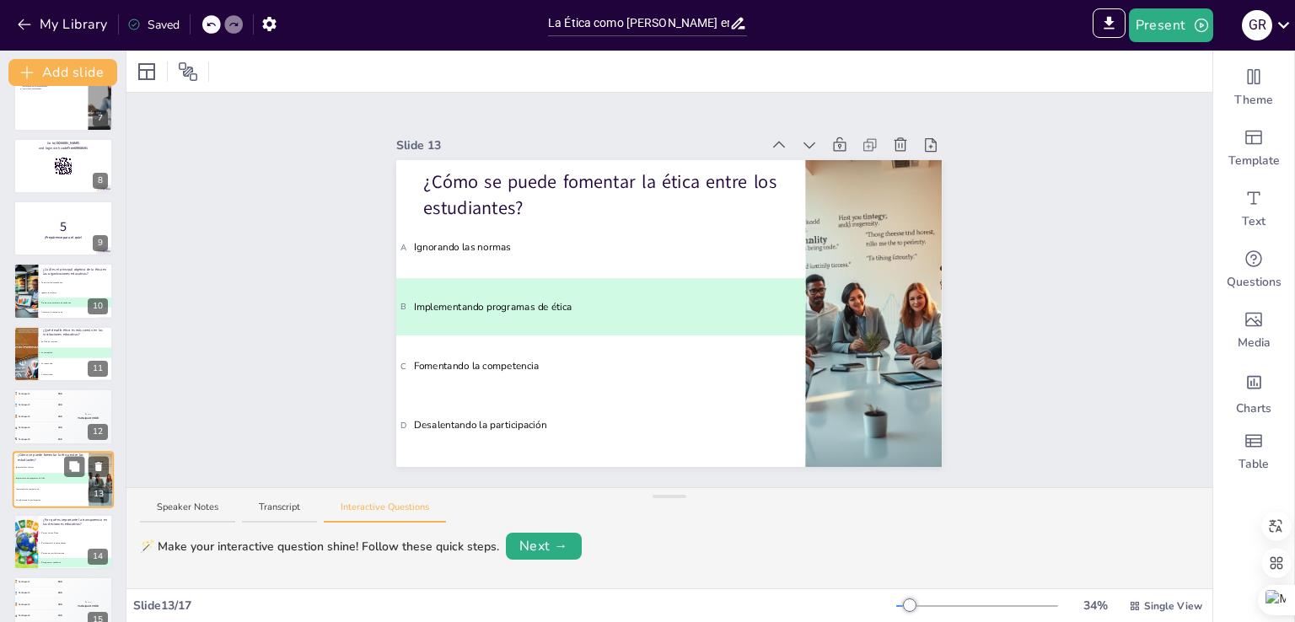
scroll to position [526, 0]
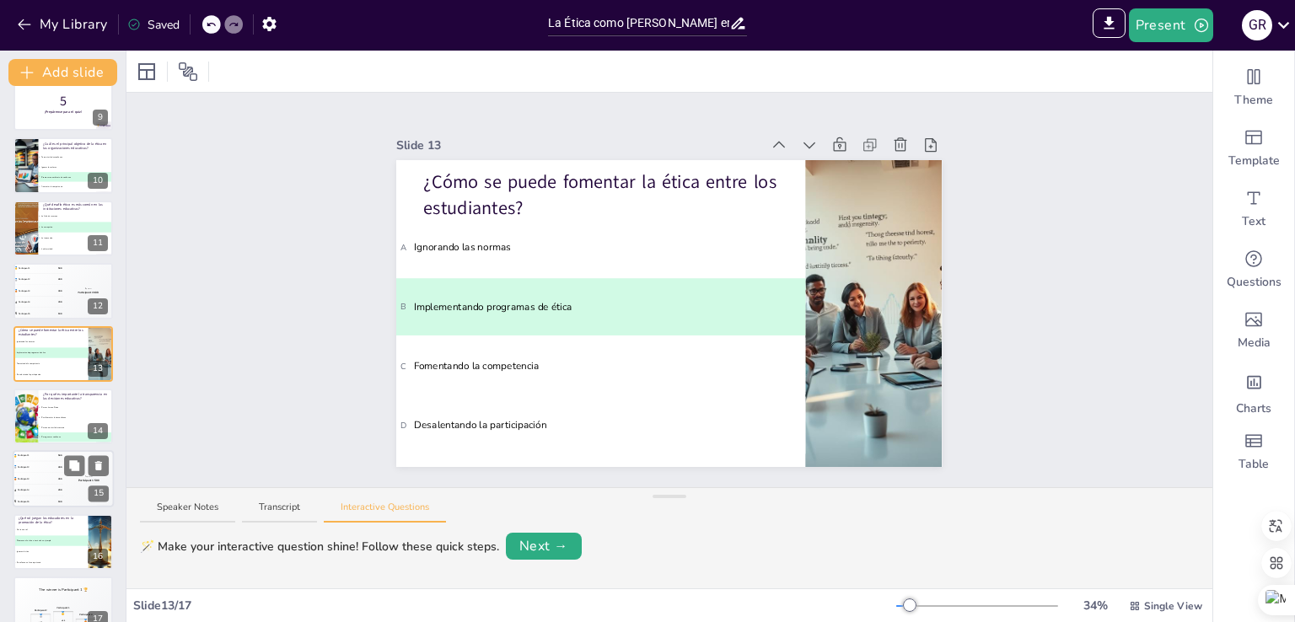
click at [49, 472] on div "🥈 Participant 2 400" at bounding box center [38, 467] width 51 height 11
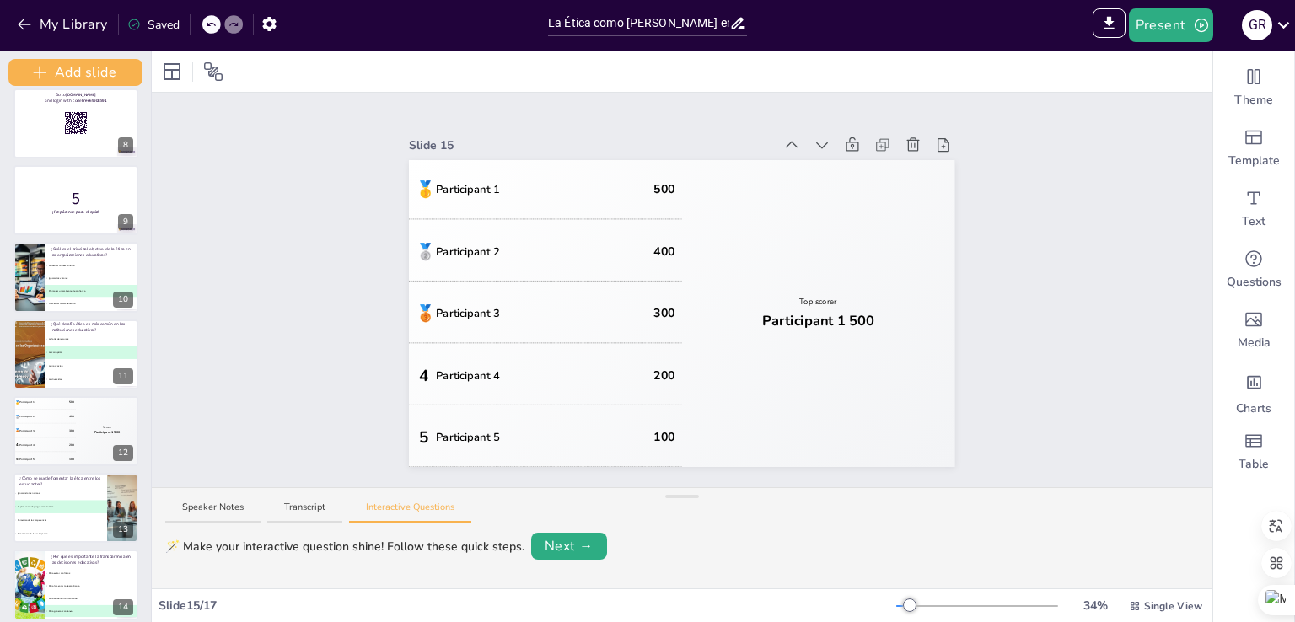
drag, startPoint x: 121, startPoint y: 467, endPoint x: 123, endPoint y: 510, distance: 43.0
click at [123, 510] on div "Add slide La Ética como Pilar en las Organizaciones Educativas Esta presentació…" at bounding box center [76, 337] width 152 height 572
click at [69, 497] on li "A Ignorando las normas" at bounding box center [60, 492] width 95 height 13
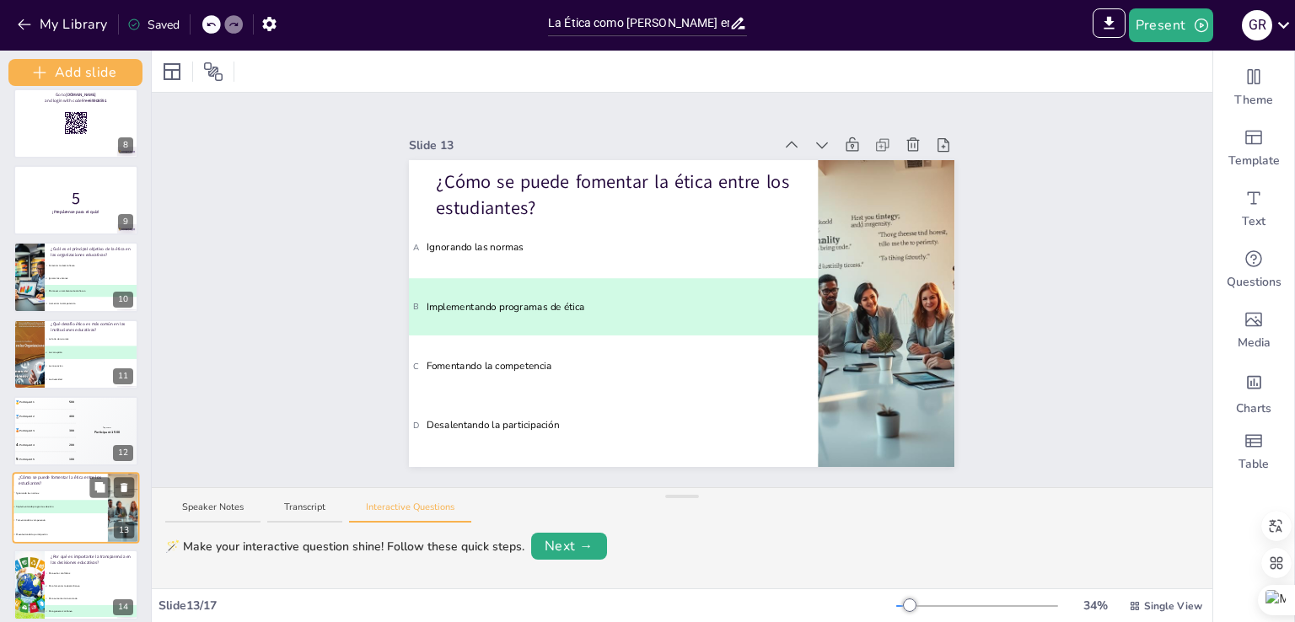
scroll to position [704, 0]
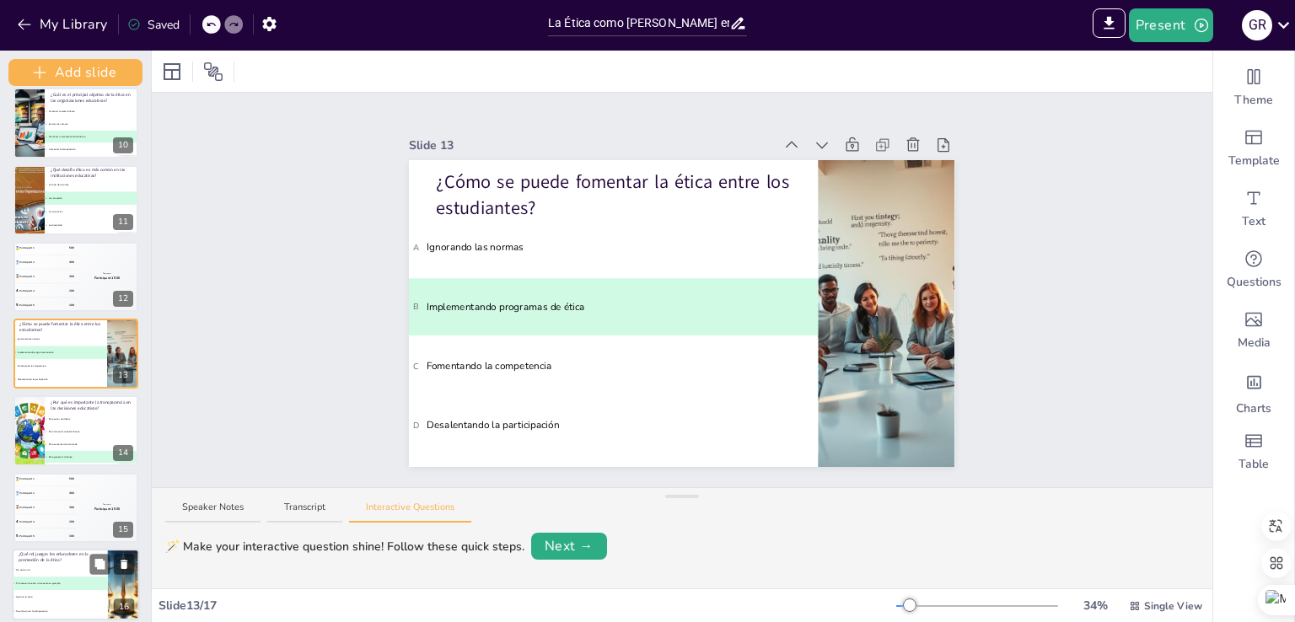
click at [72, 559] on p "¿Qué rol juegan los educadores en la promoción de la ética?" at bounding box center [60, 557] width 83 height 12
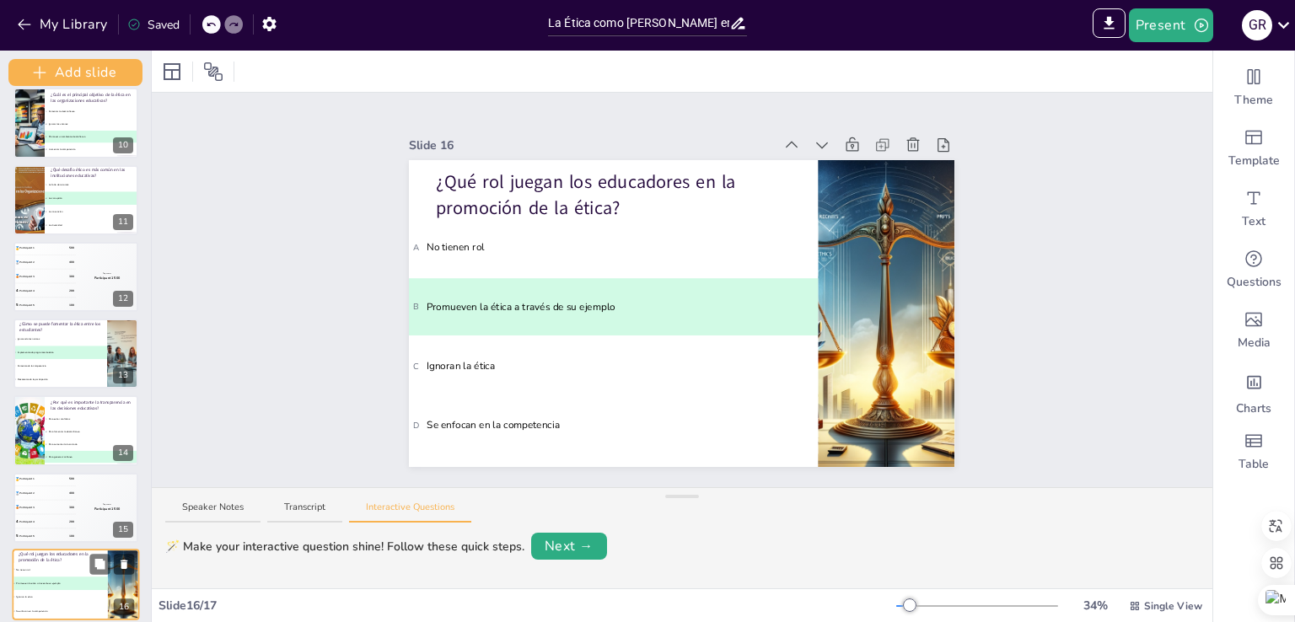
scroll to position [792, 0]
